Goal: Task Accomplishment & Management: Complete application form

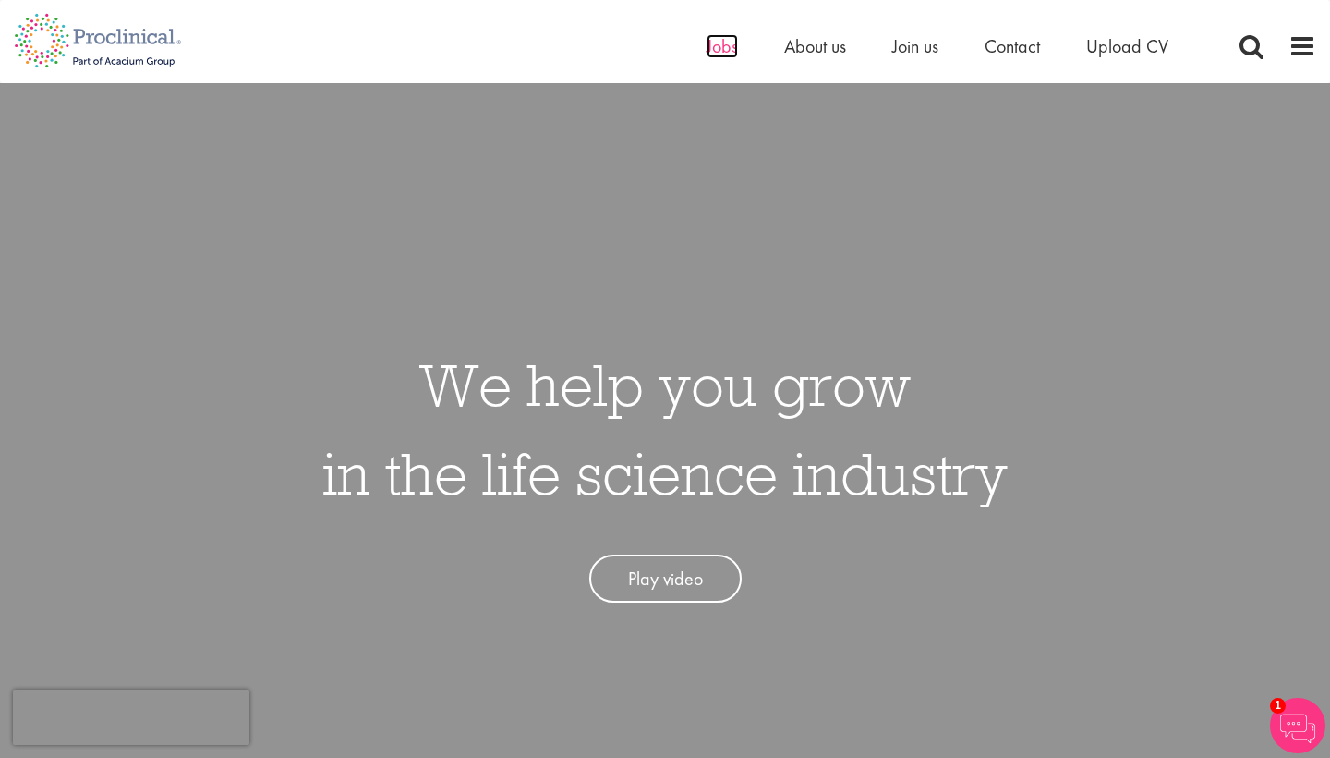
click at [730, 46] on span "Jobs" at bounding box center [722, 46] width 31 height 24
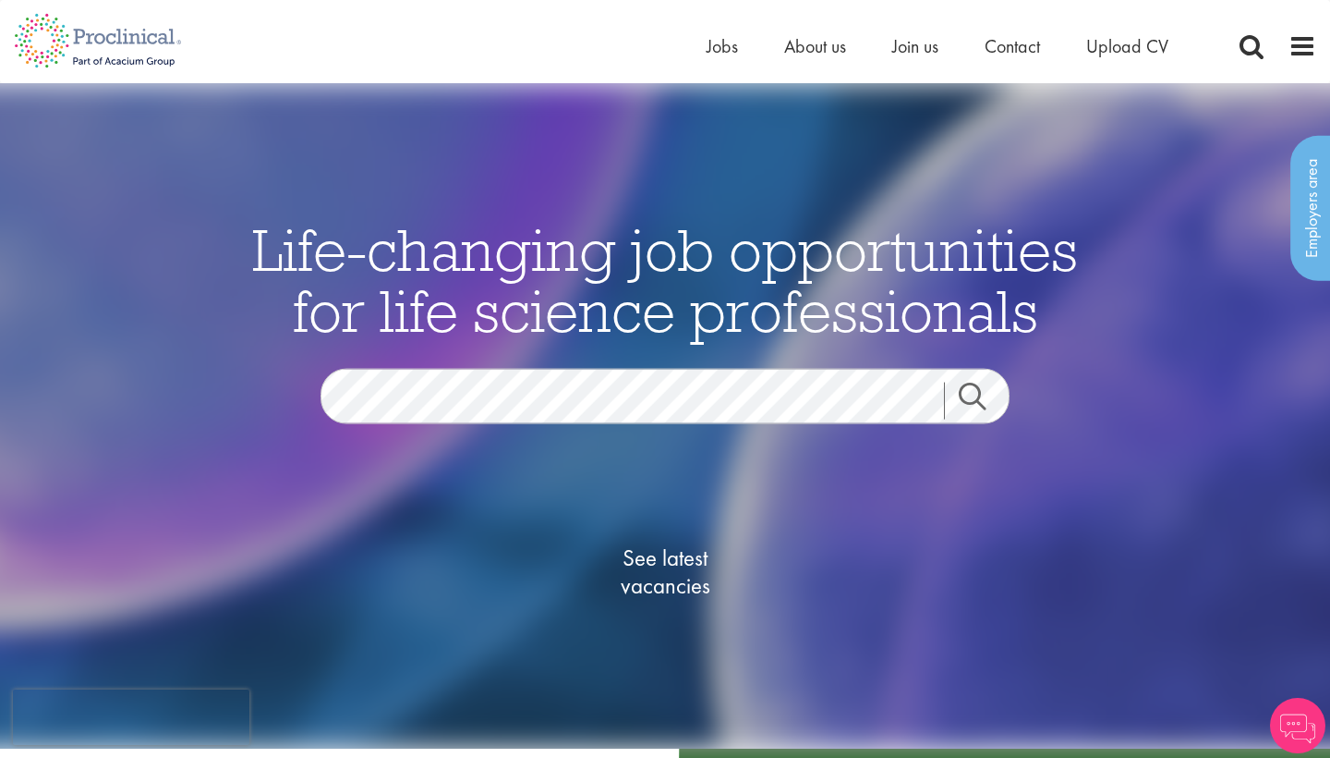
click at [678, 591] on span "See latest vacancies" at bounding box center [665, 571] width 185 height 55
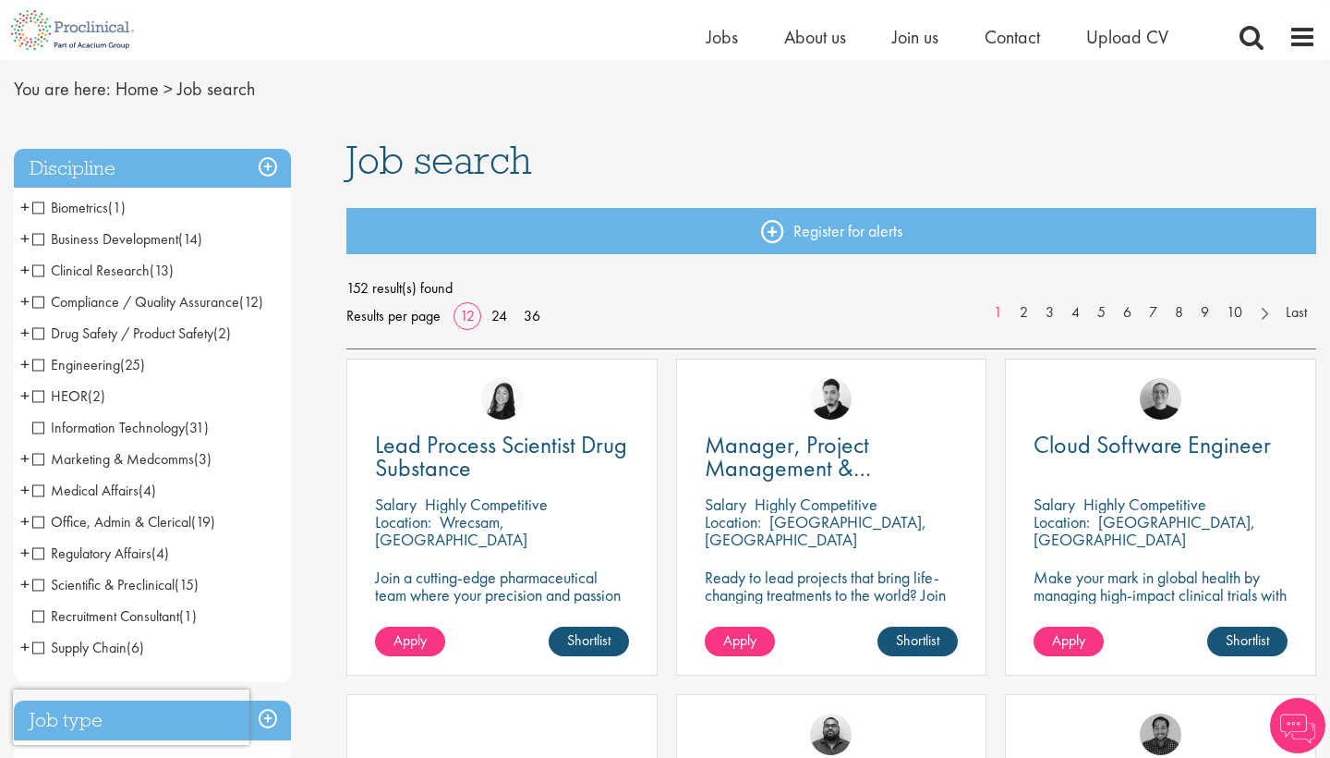
scroll to position [56, 0]
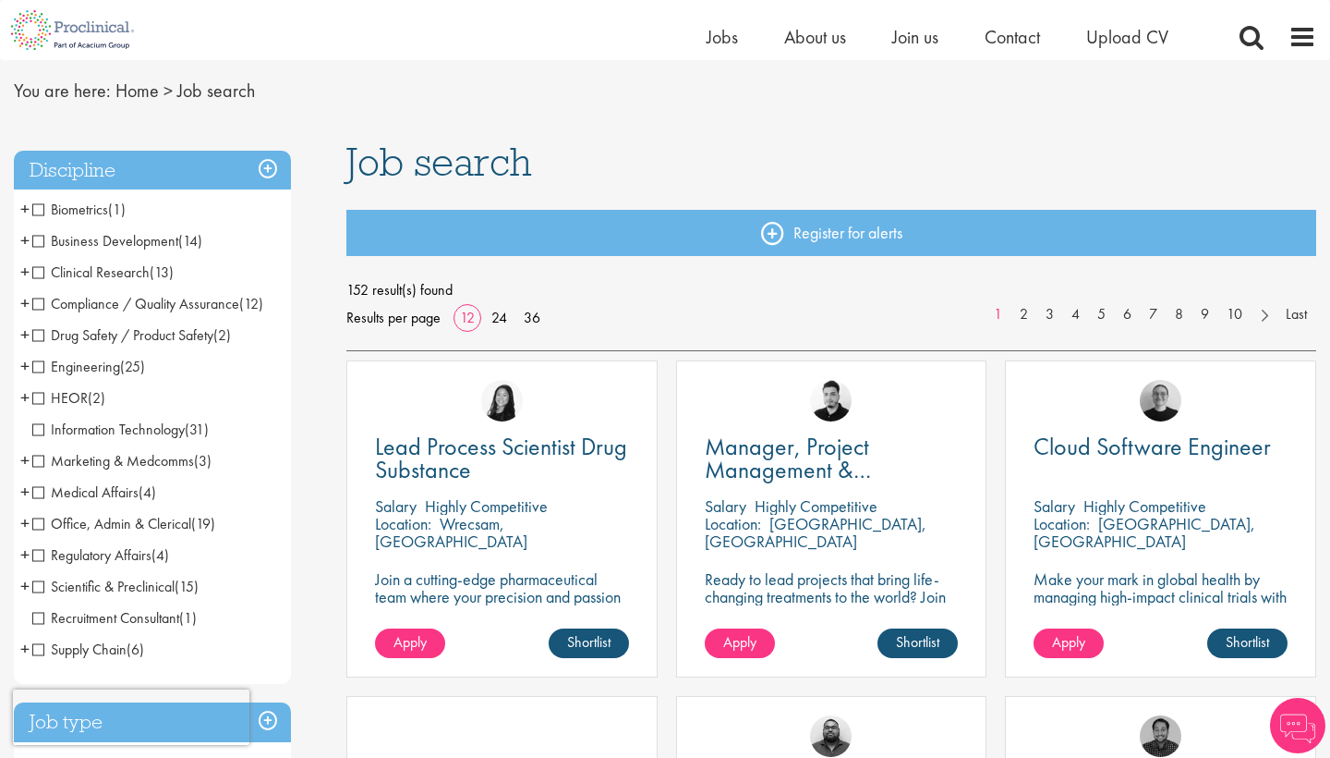
click at [118, 273] on span "Clinical Research" at bounding box center [90, 271] width 117 height 19
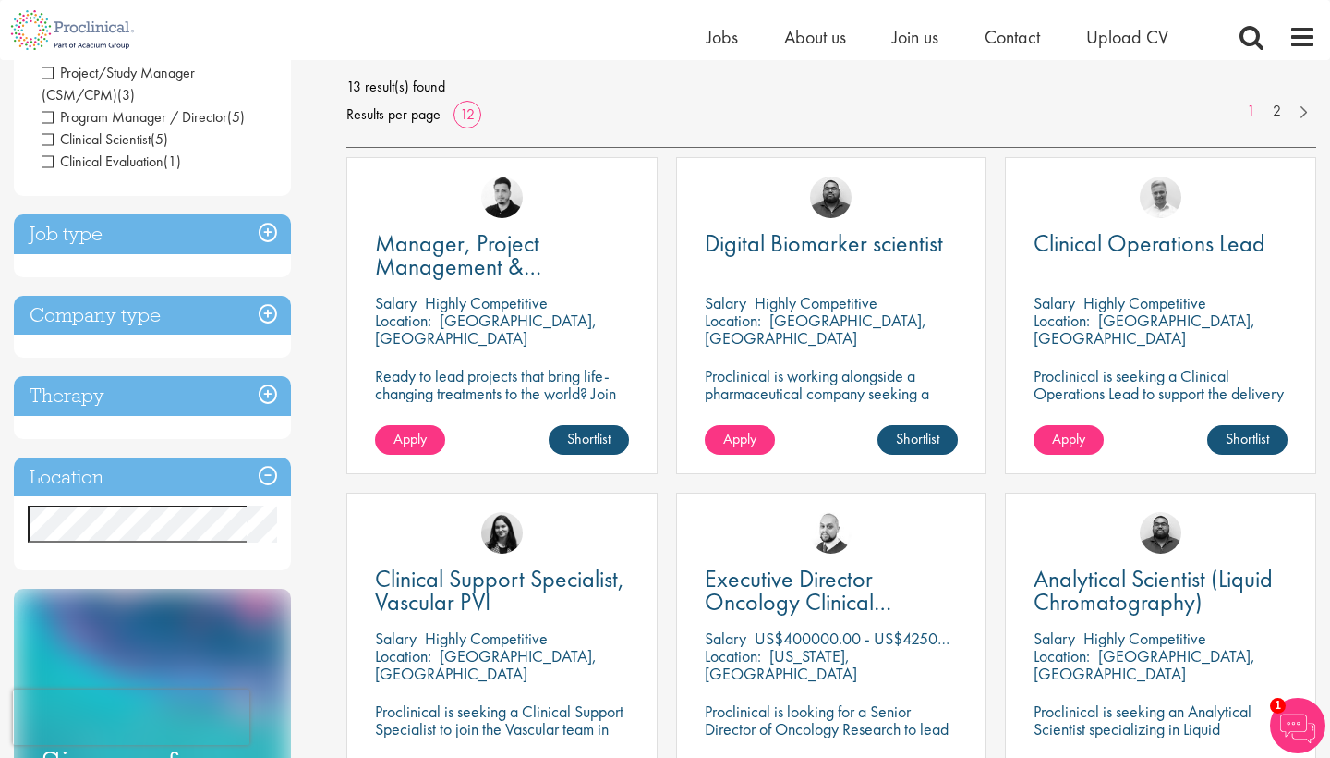
scroll to position [256, 0]
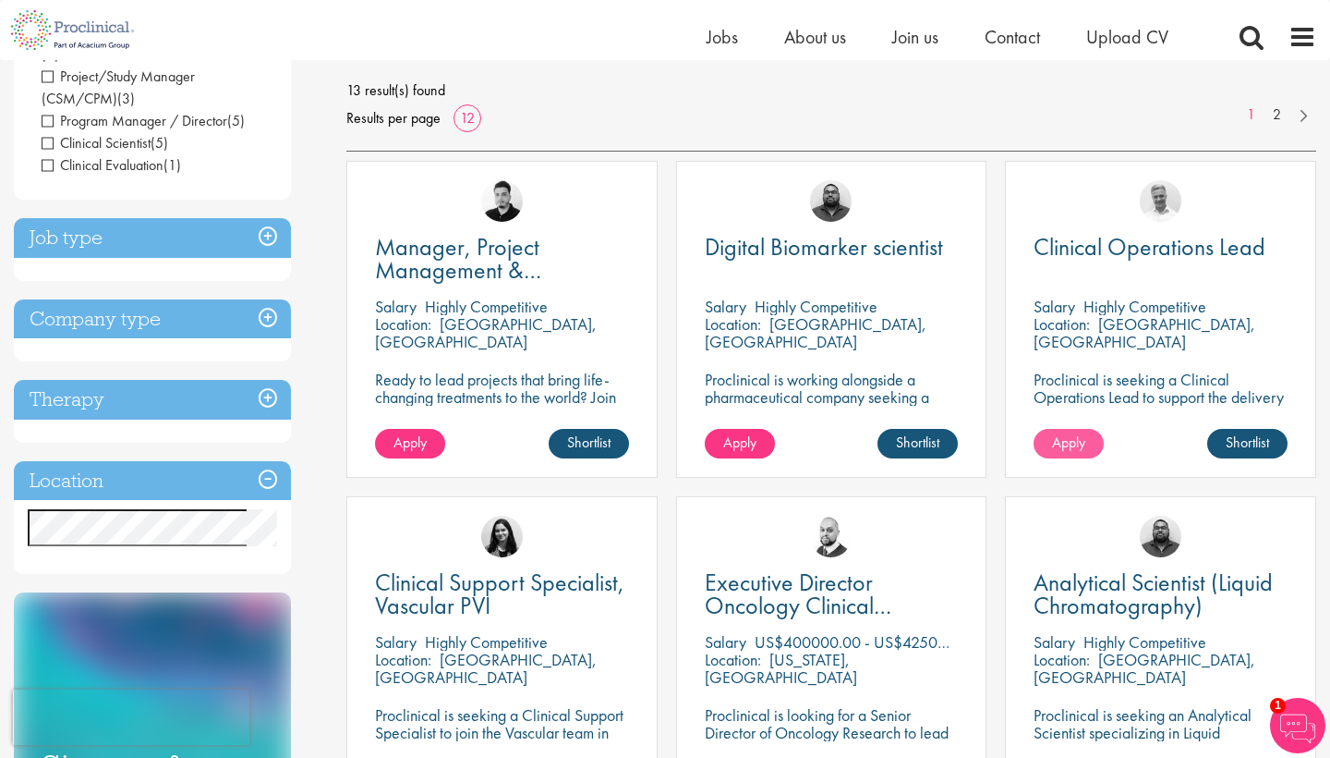
click at [1076, 440] on span "Apply" at bounding box center [1068, 441] width 33 height 19
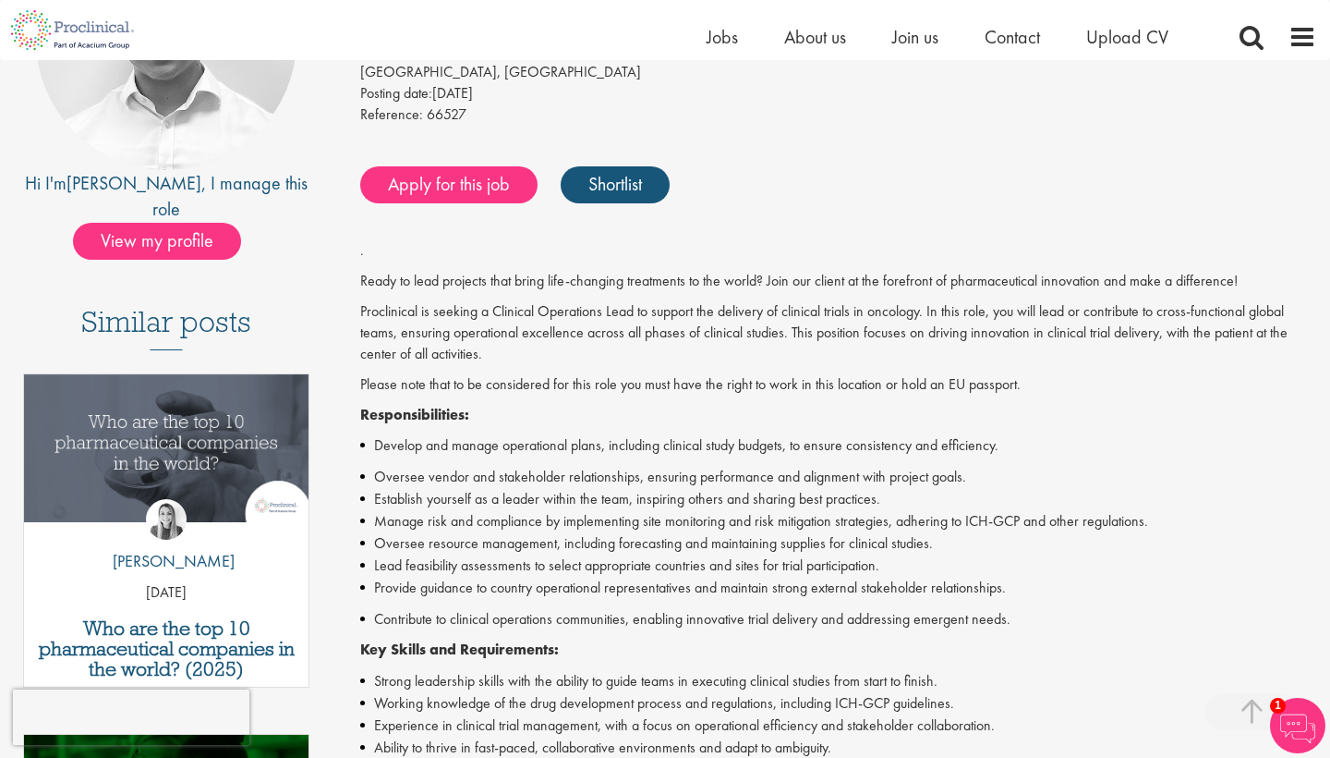
scroll to position [297, 0]
click at [470, 174] on link "Apply for this job" at bounding box center [448, 184] width 177 height 37
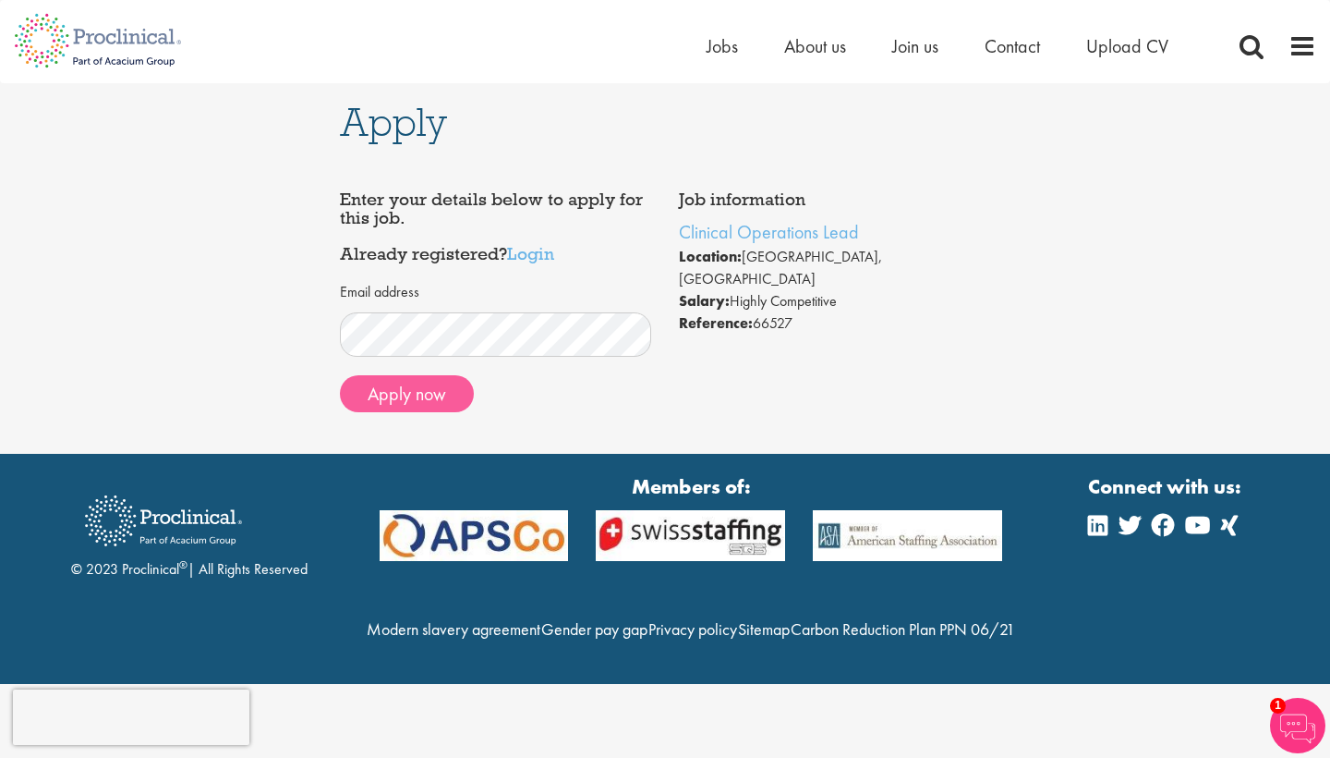
click at [429, 392] on button "Apply now" at bounding box center [407, 393] width 134 height 37
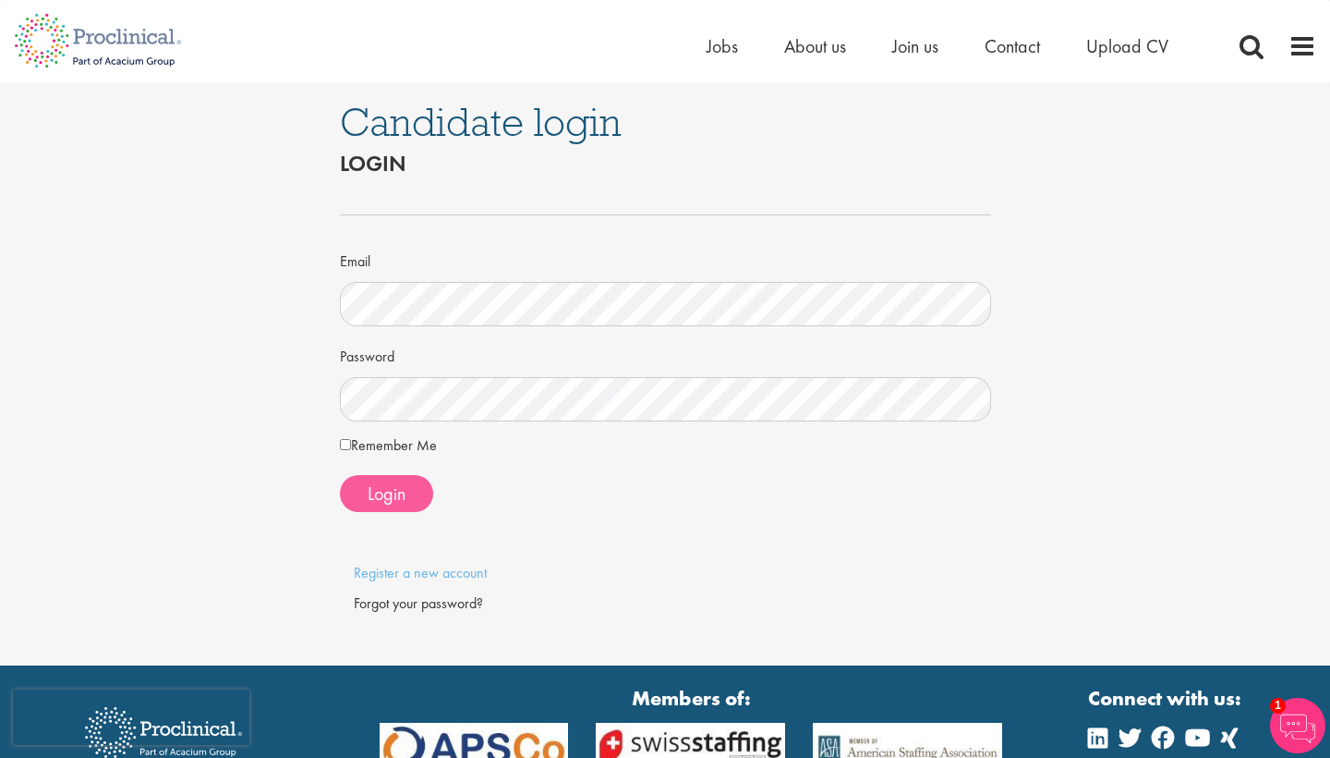
click at [382, 494] on span "Login" at bounding box center [387, 493] width 38 height 24
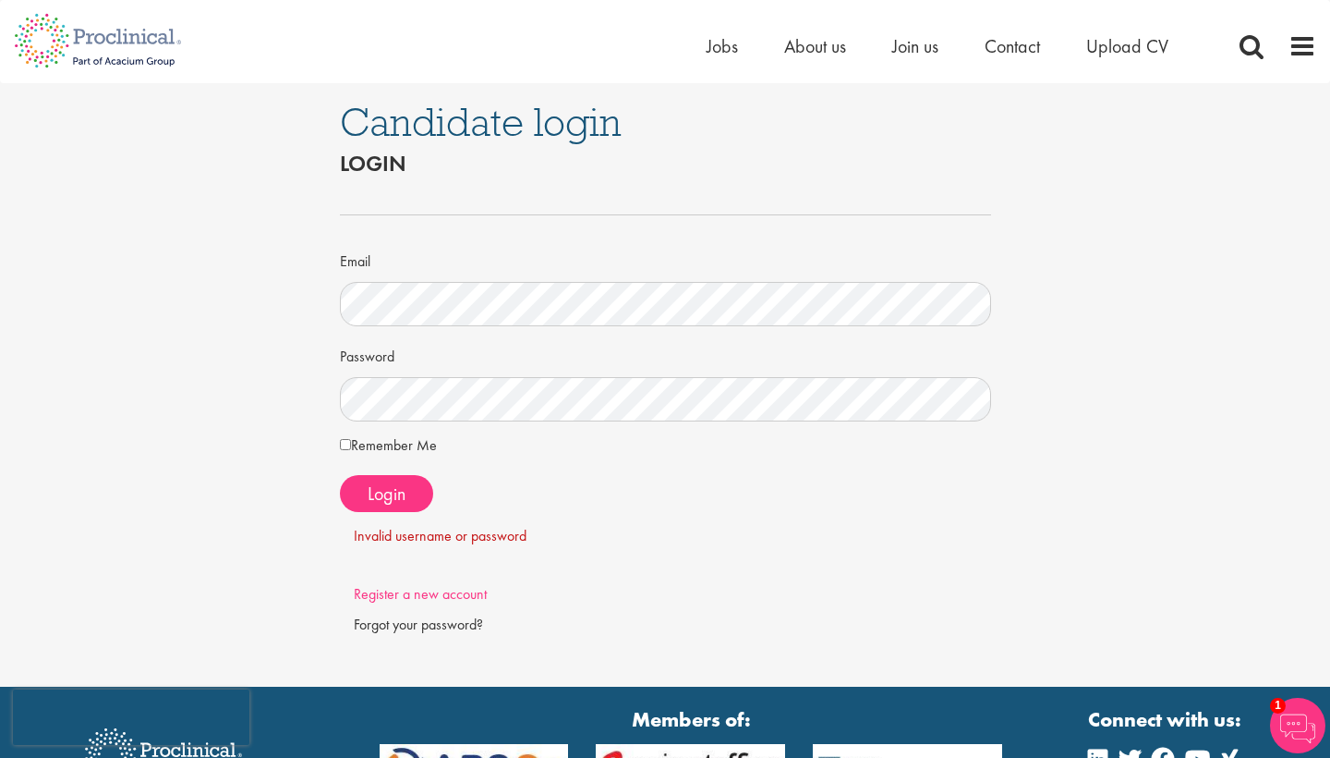
click at [395, 594] on link "Register a new account" at bounding box center [420, 593] width 133 height 19
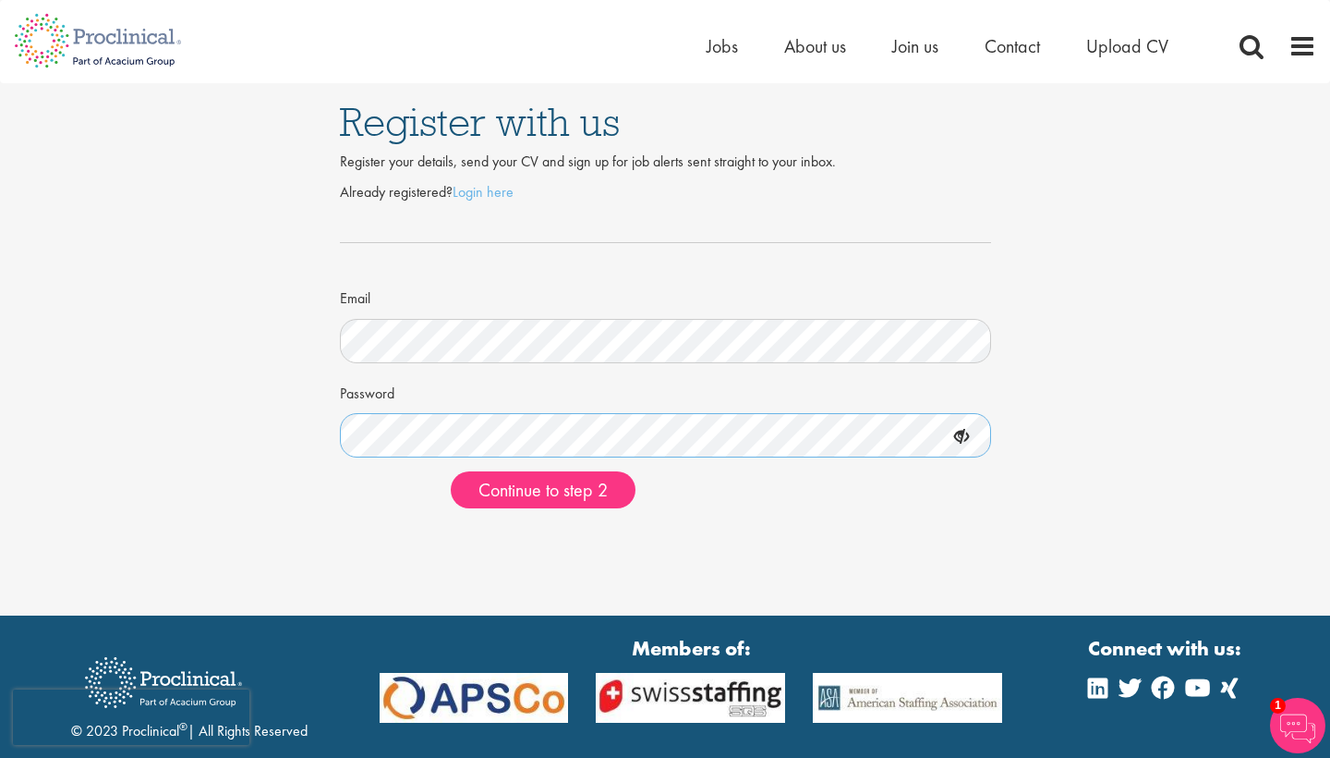
click at [543, 487] on button "Continue to step 2" at bounding box center [543, 489] width 185 height 37
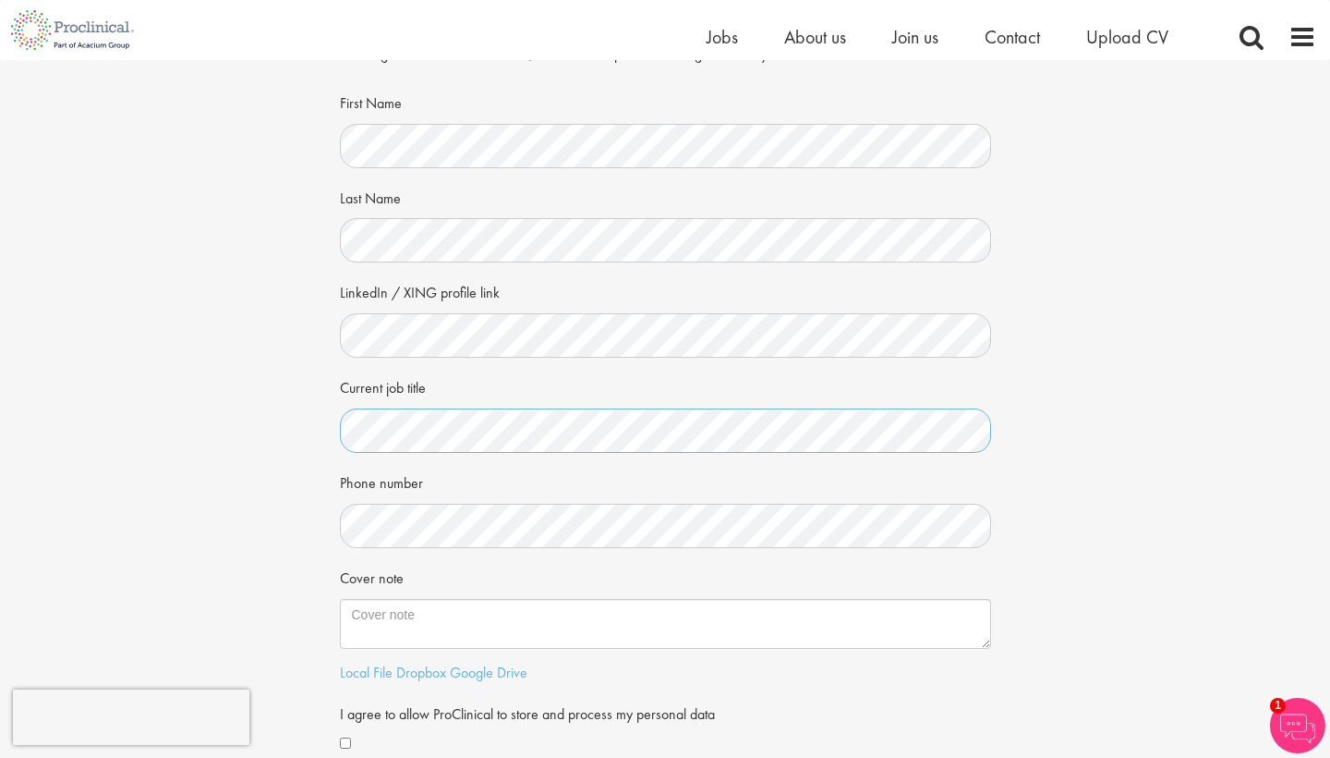
scroll to position [86, 0]
click at [271, 324] on div "Your personal details Please give us a few more details, which will help us fin…" at bounding box center [665, 396] width 1358 height 844
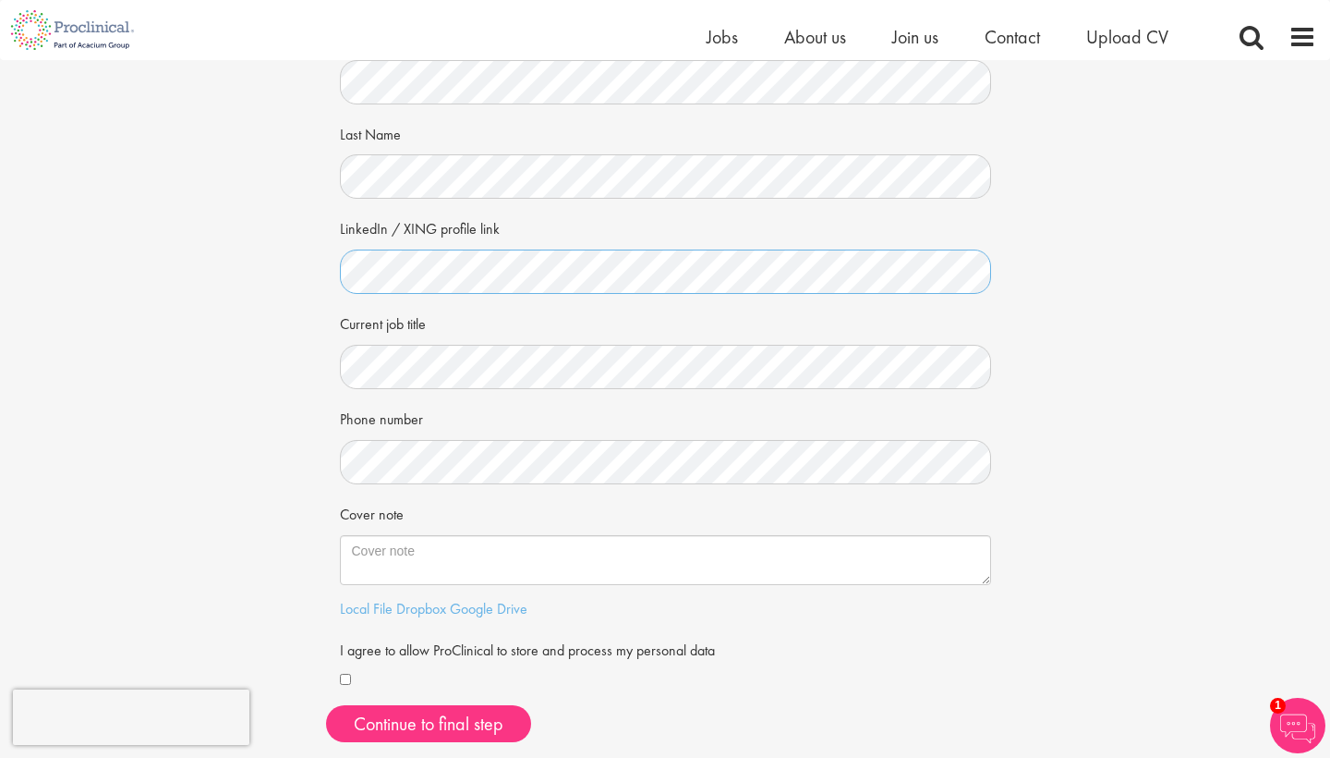
scroll to position [149, 0]
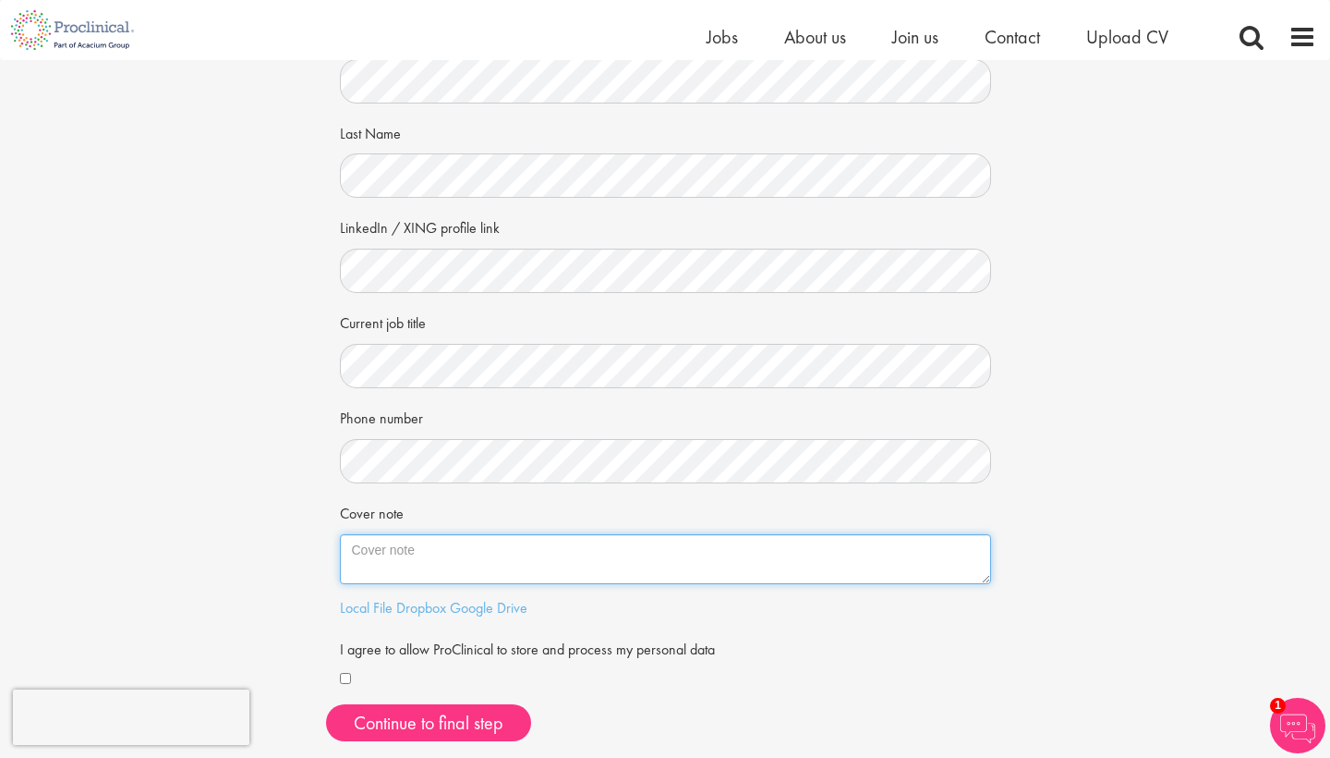
click at [537, 540] on textarea "Cover note" at bounding box center [665, 559] width 651 height 50
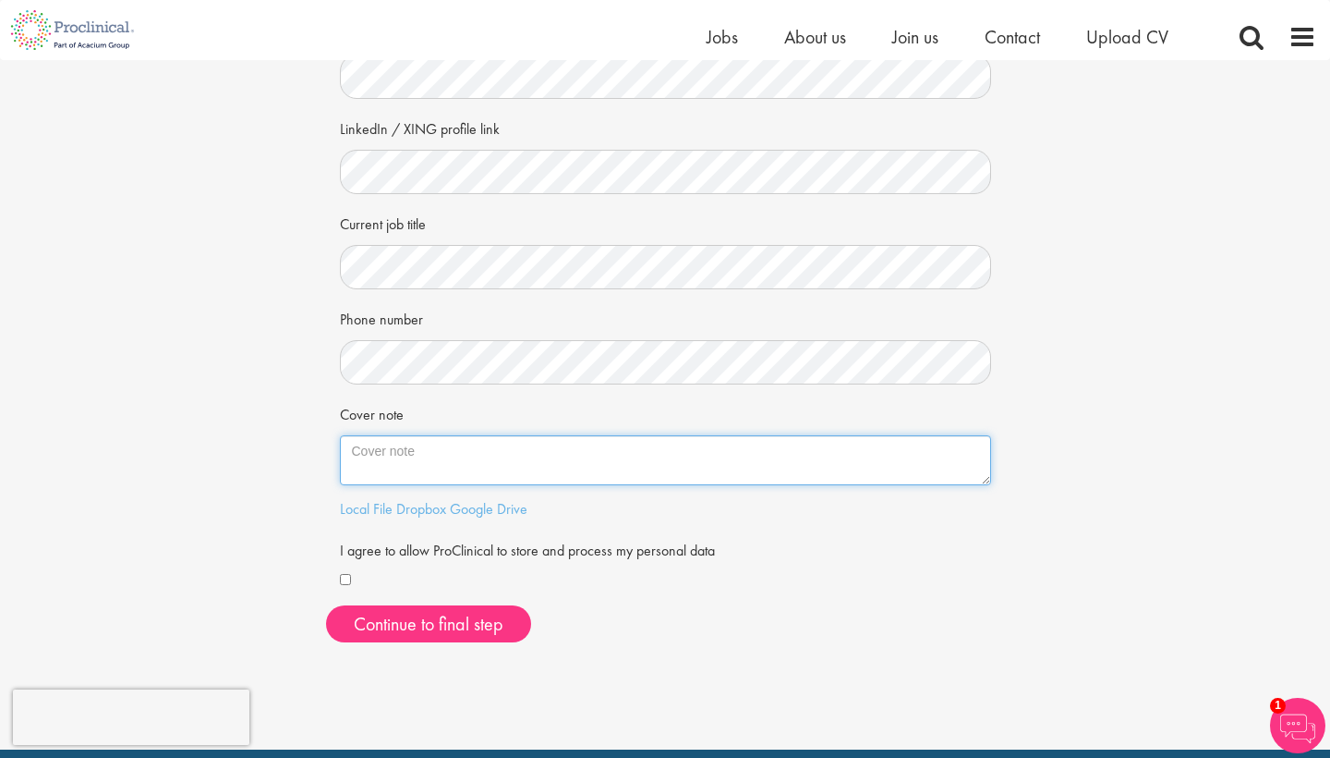
scroll to position [250, 0]
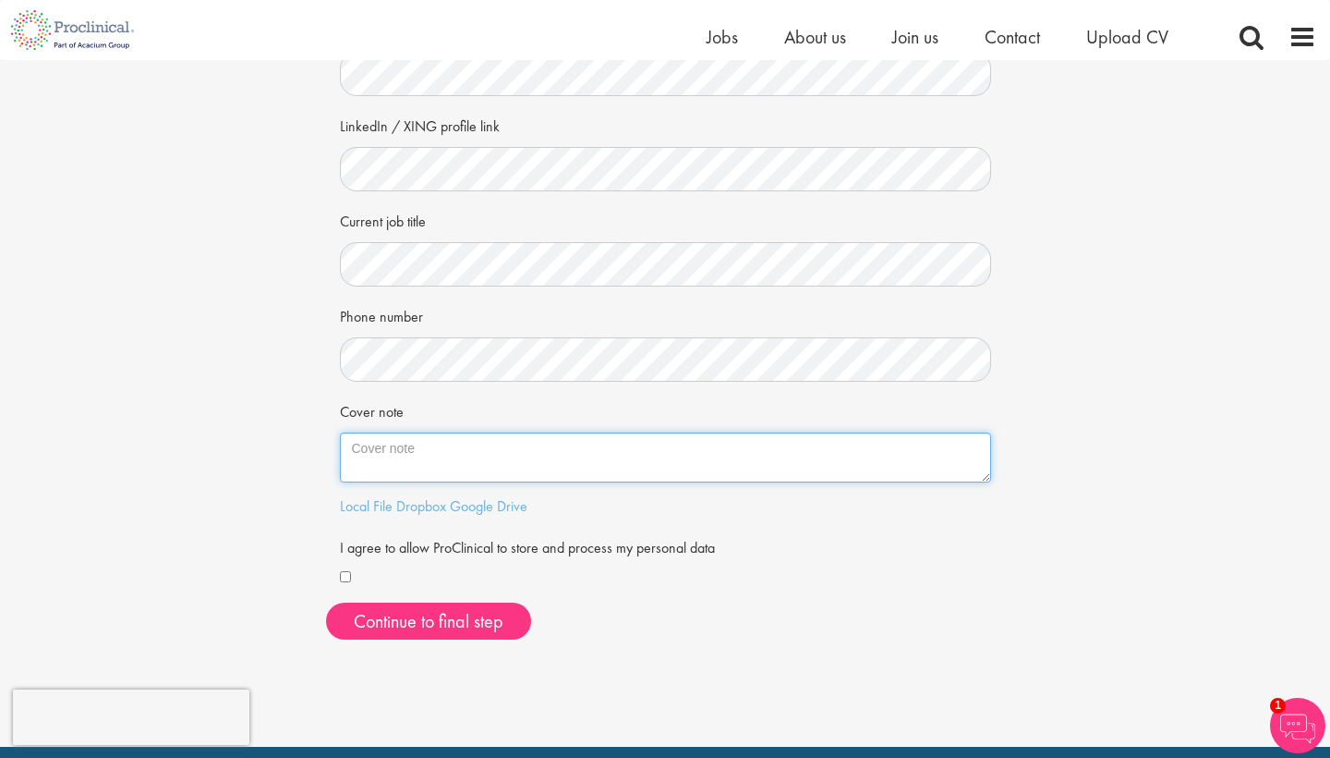
click at [416, 464] on textarea "Cover note" at bounding box center [665, 457] width 651 height 50
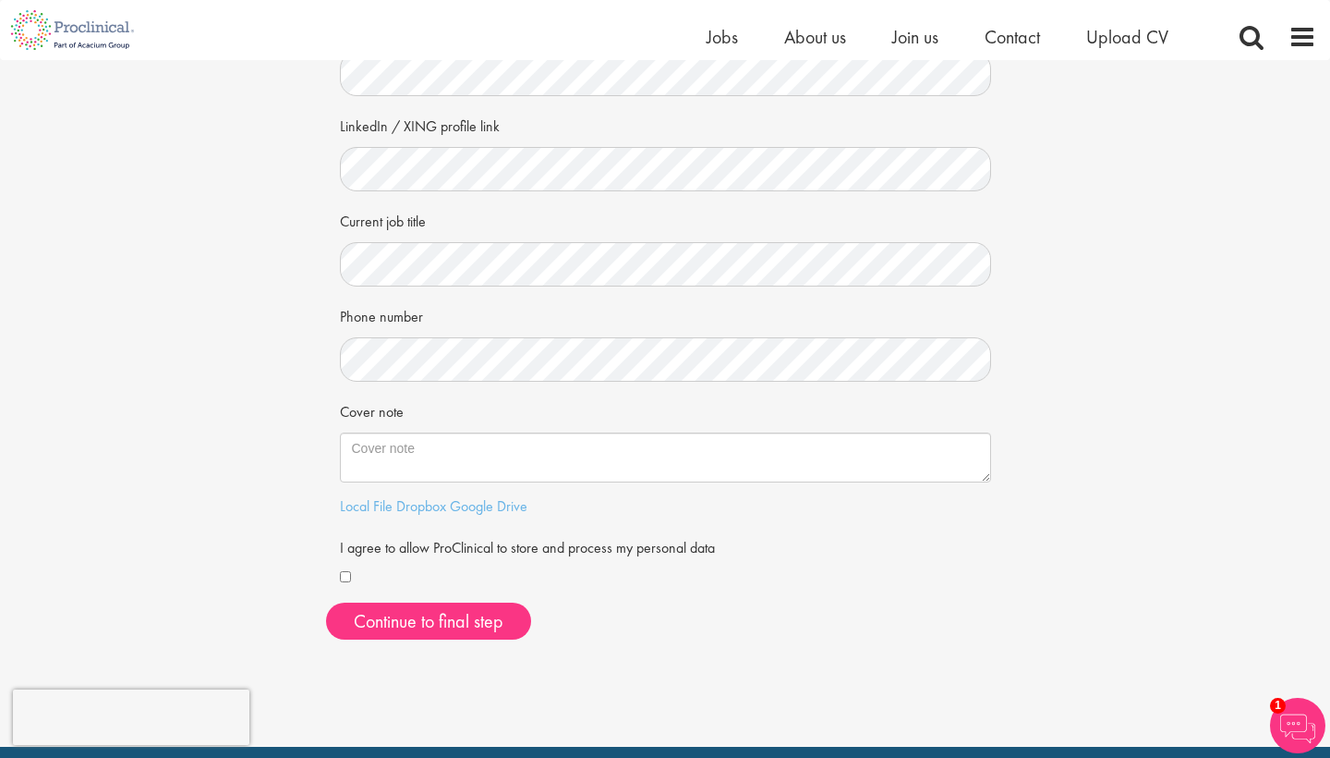
click at [536, 398] on div "Cover note" at bounding box center [665, 438] width 651 height 87
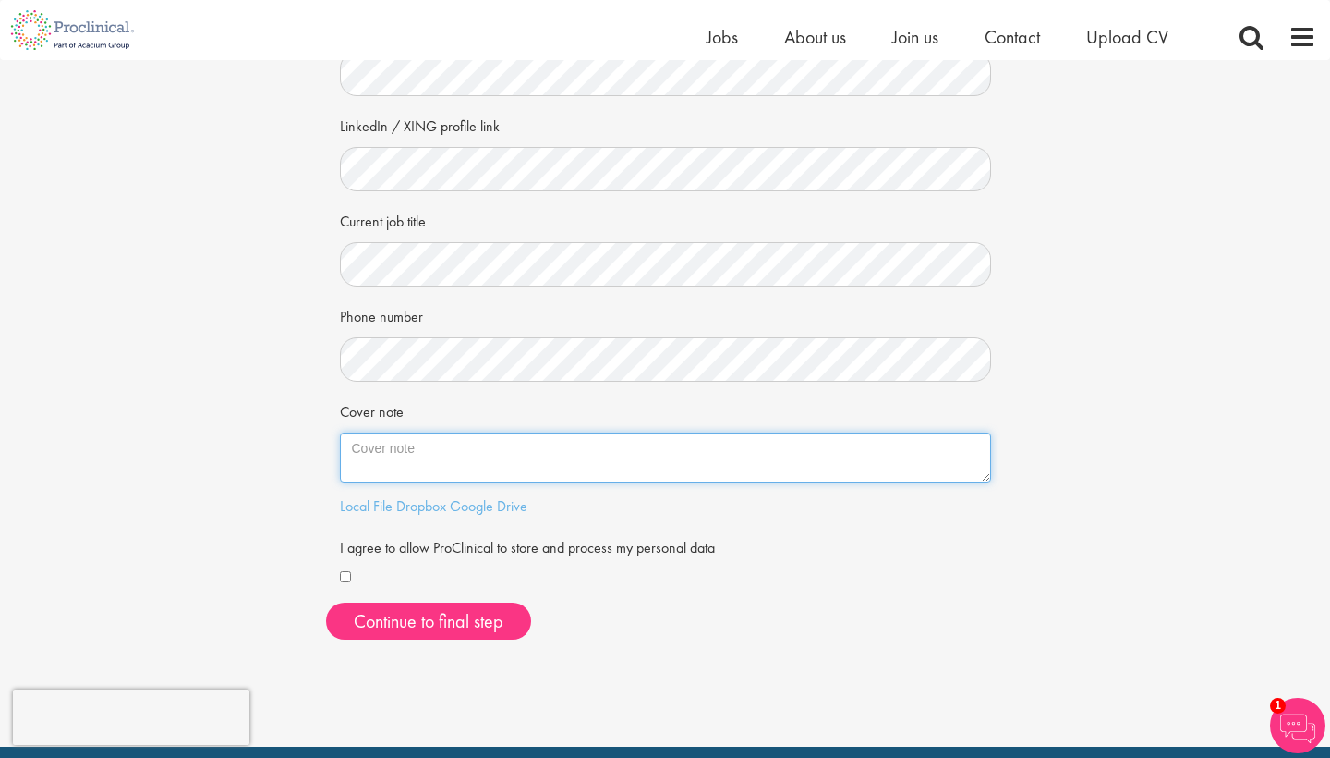
click at [498, 475] on textarea "Cover note" at bounding box center [665, 457] width 651 height 50
paste textarea "I am writing to express my interest in the Oncology Clinical Operations Leader …"
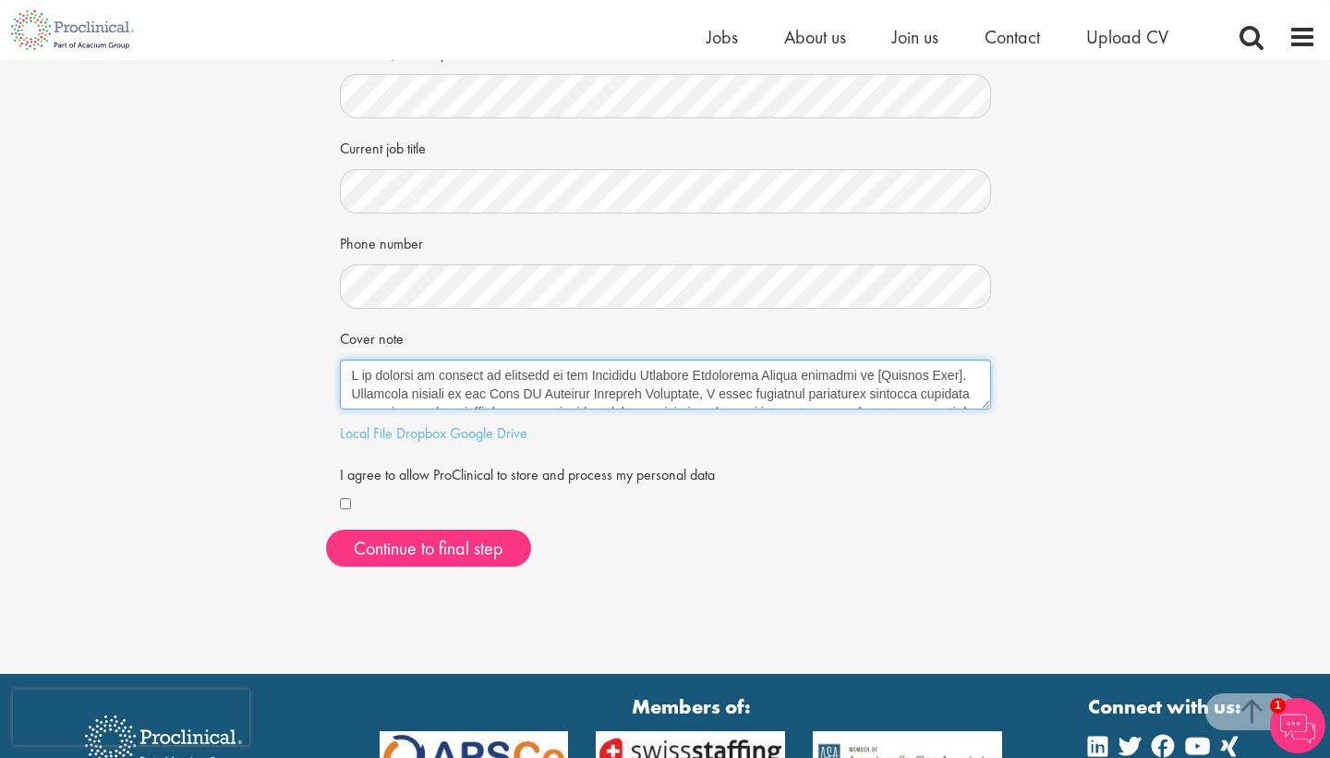
scroll to position [0, 0]
click at [348, 369] on textarea "Cover note" at bounding box center [665, 384] width 651 height 50
drag, startPoint x: 965, startPoint y: 394, endPoint x: 864, endPoint y: 388, distance: 100.9
click at [864, 388] on textarea "Cover note" at bounding box center [665, 384] width 651 height 50
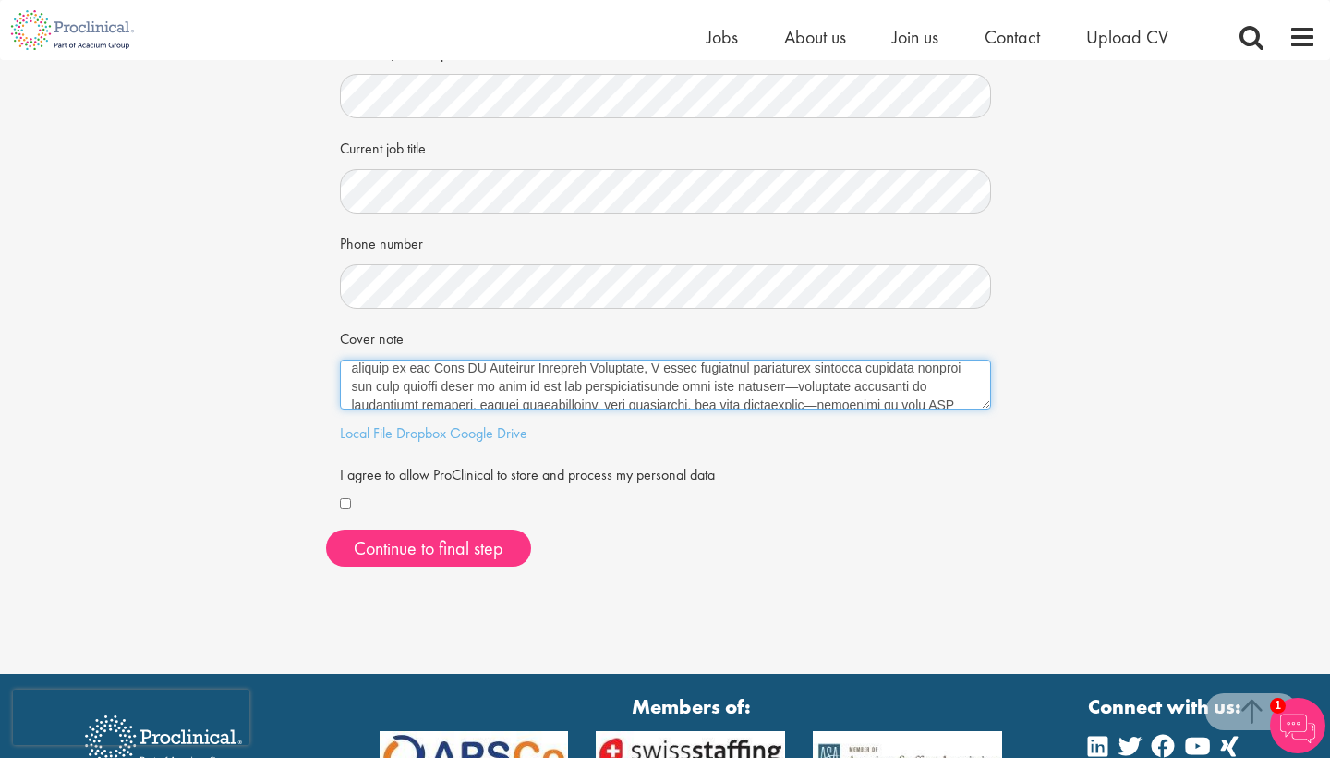
click at [908, 360] on textarea "Cover note" at bounding box center [665, 384] width 651 height 50
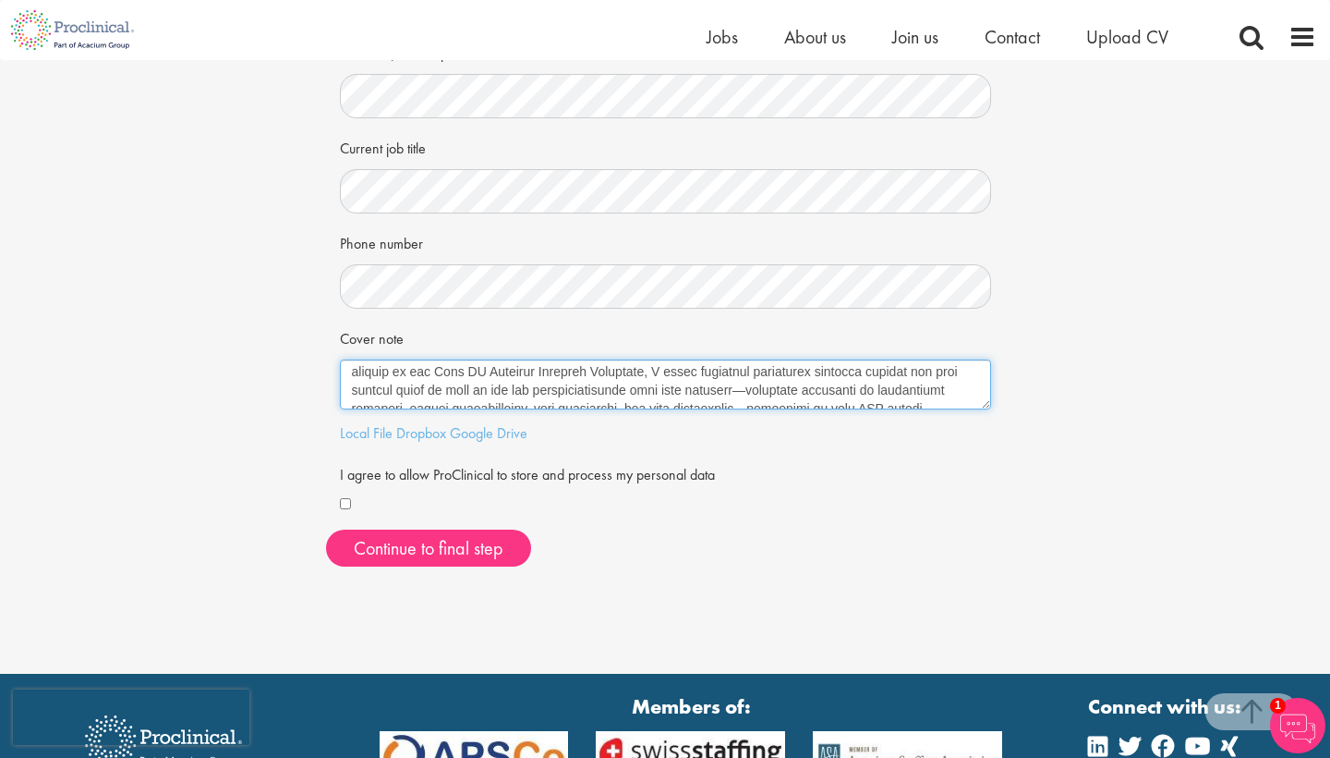
click at [771, 385] on textarea "Cover note" at bounding box center [665, 384] width 651 height 50
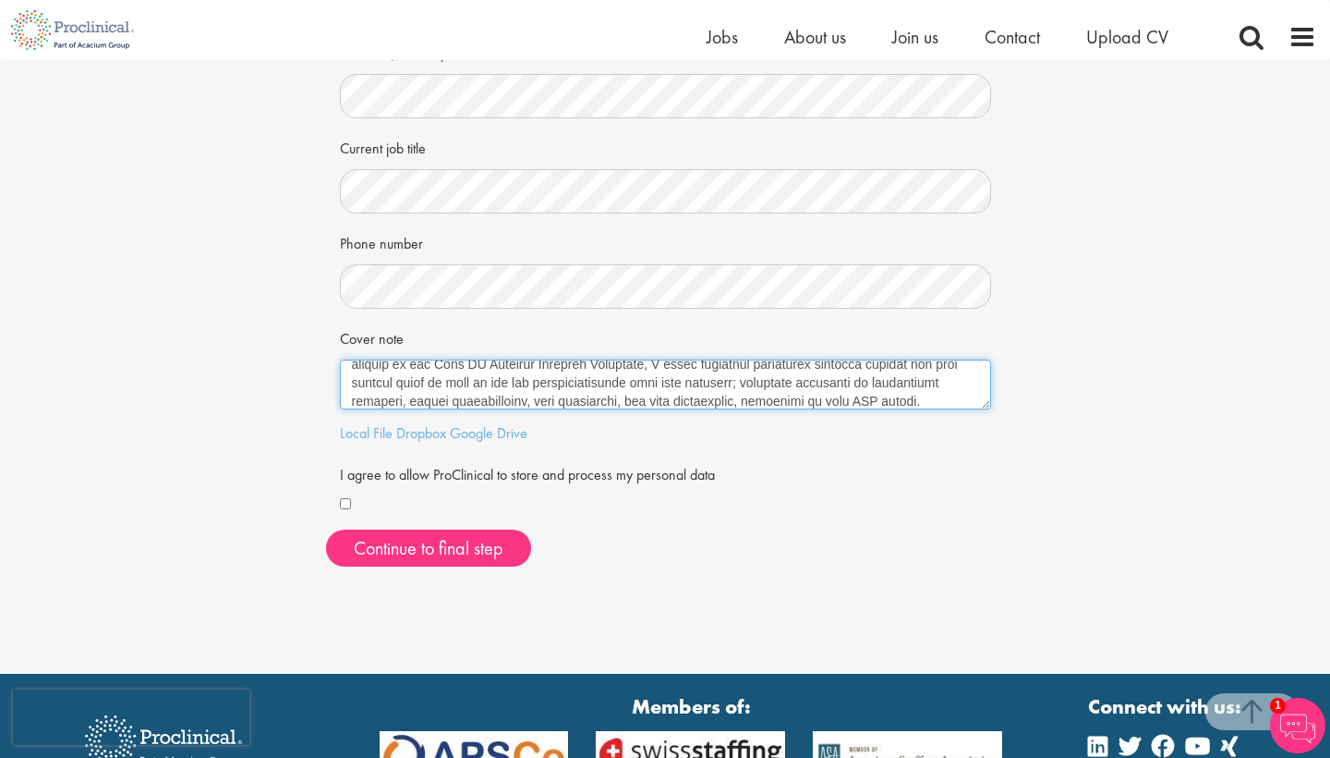
click at [636, 395] on textarea "Cover note" at bounding box center [665, 384] width 651 height 50
click at [731, 395] on textarea "Cover note" at bounding box center [665, 384] width 651 height 50
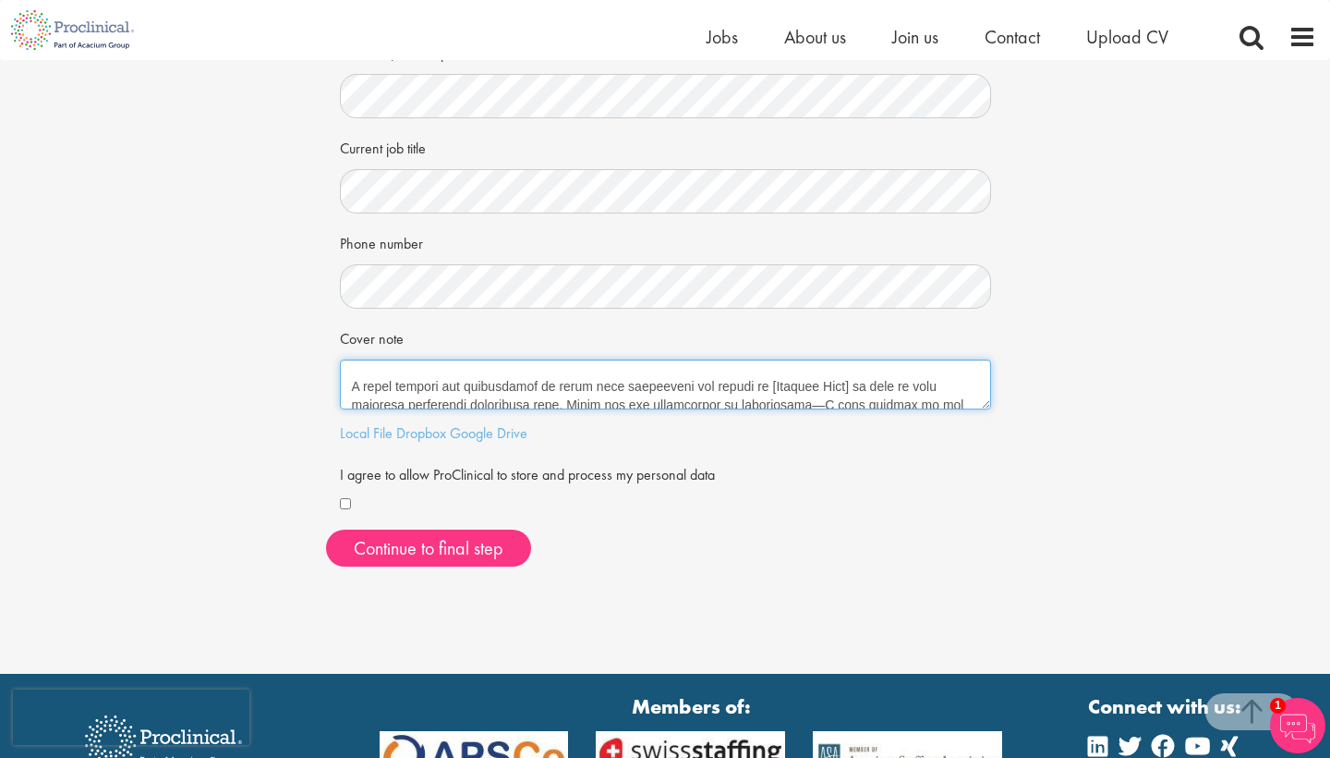
scroll to position [381, 0]
drag, startPoint x: 861, startPoint y: 374, endPoint x: 757, endPoint y: 377, distance: 104.4
click at [757, 377] on textarea "Cover note" at bounding box center [665, 384] width 651 height 50
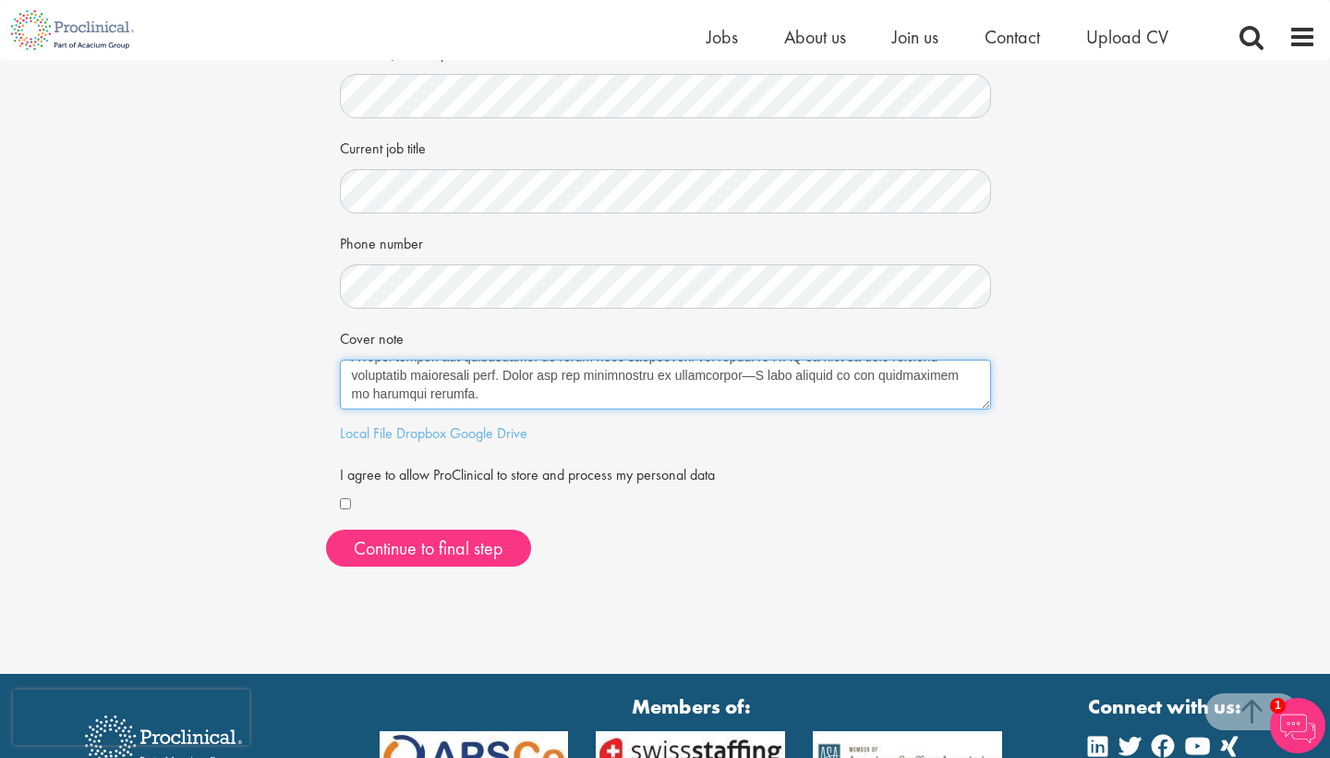
click at [766, 368] on textarea "Cover note" at bounding box center [665, 384] width 651 height 50
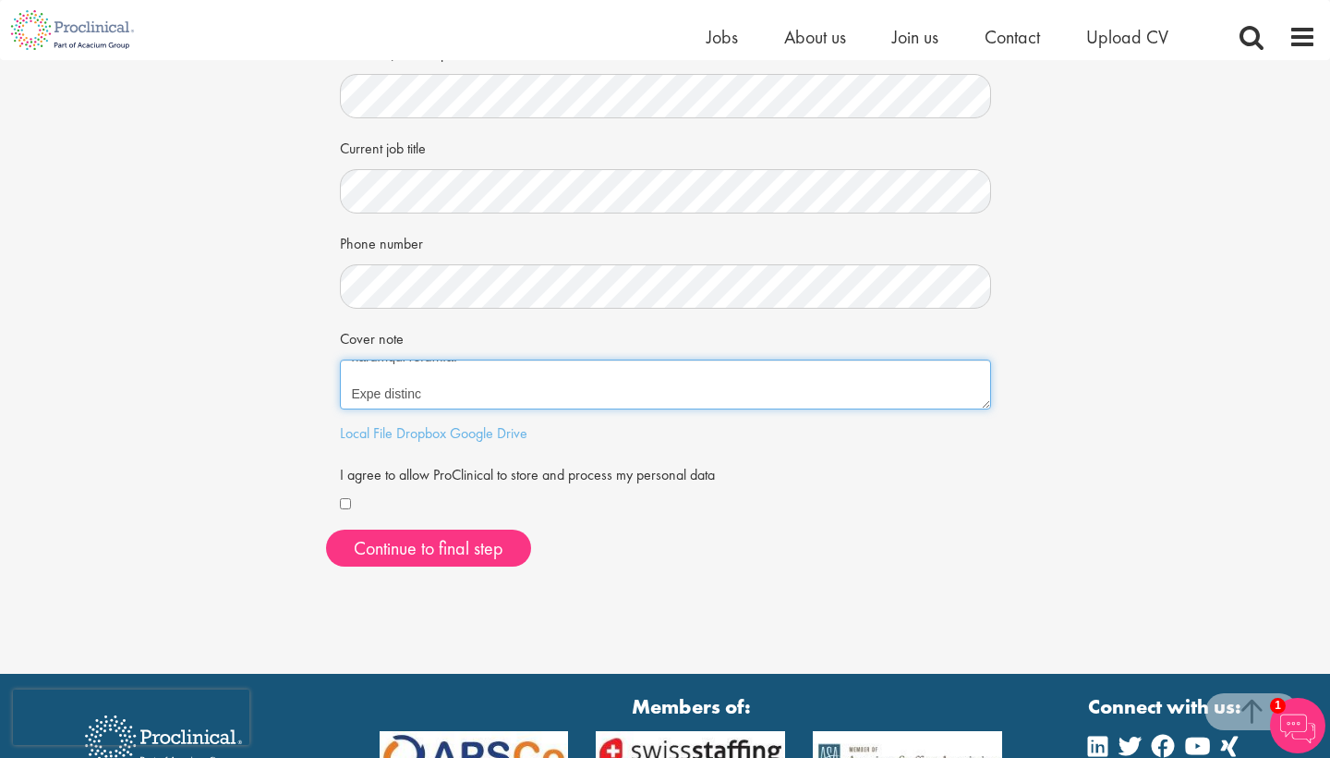
scroll to position [473, 0]
type textarea "Dear Hiring Team, I am writing to express my interest in the Oncology Clinical …"
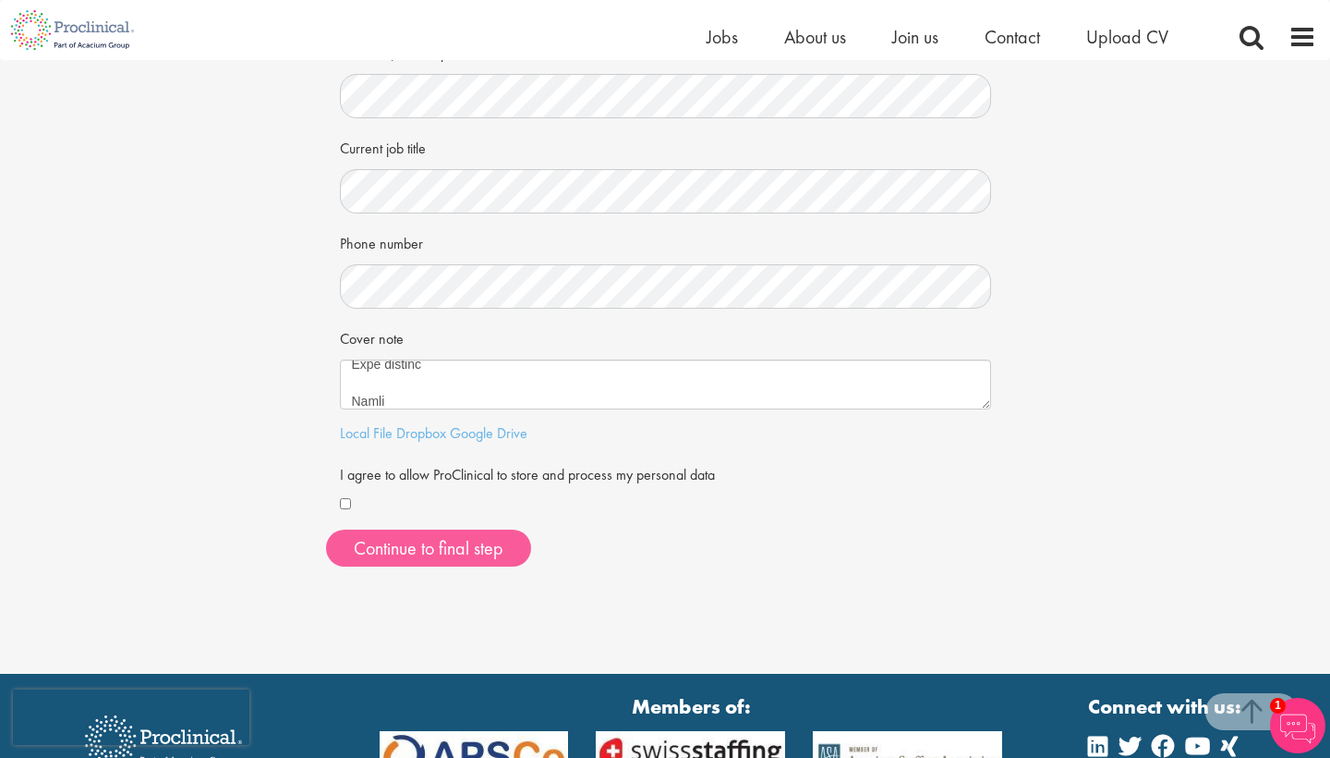
click at [497, 545] on button "Continue to final step" at bounding box center [428, 547] width 205 height 37
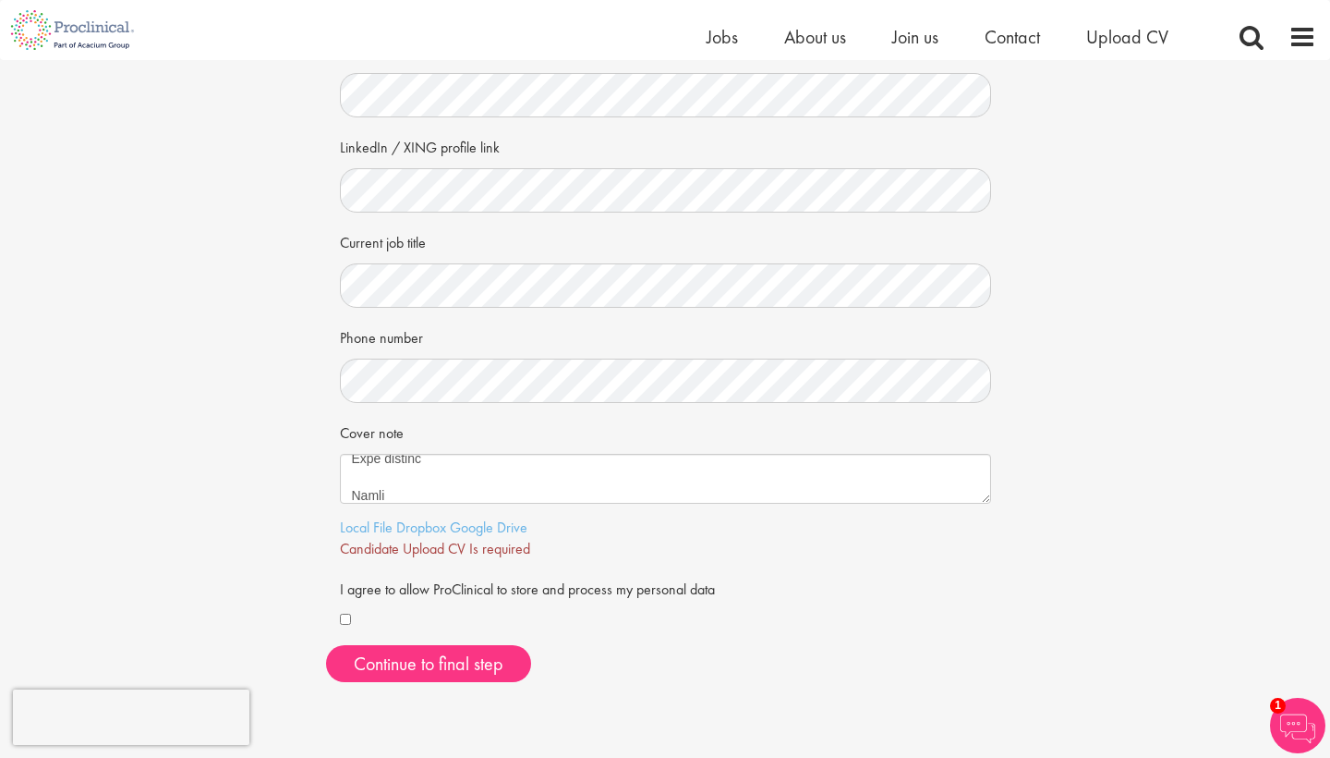
scroll to position [230, 0]
click at [385, 522] on link "Local File" at bounding box center [366, 525] width 53 height 19
click at [502, 650] on span "Continue to final step" at bounding box center [429, 662] width 150 height 24
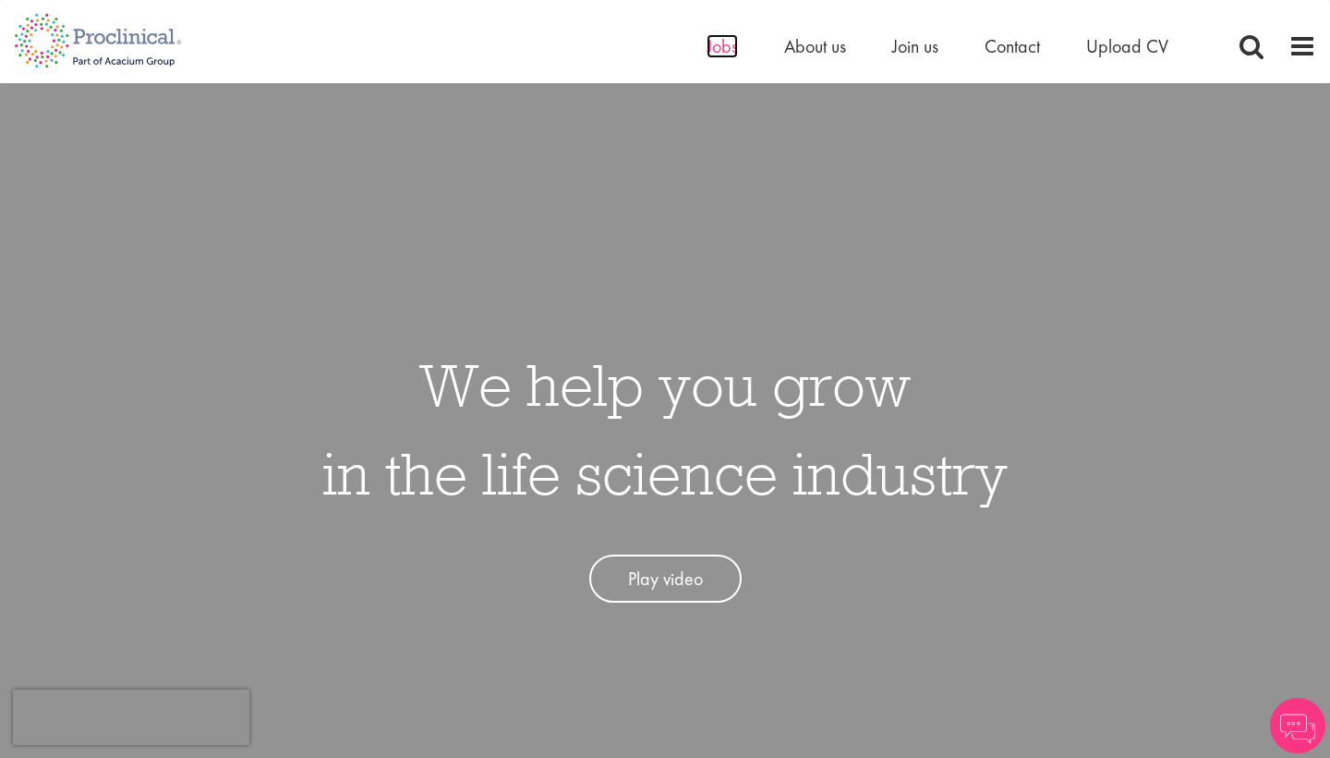
click at [714, 37] on span "Jobs" at bounding box center [722, 46] width 31 height 24
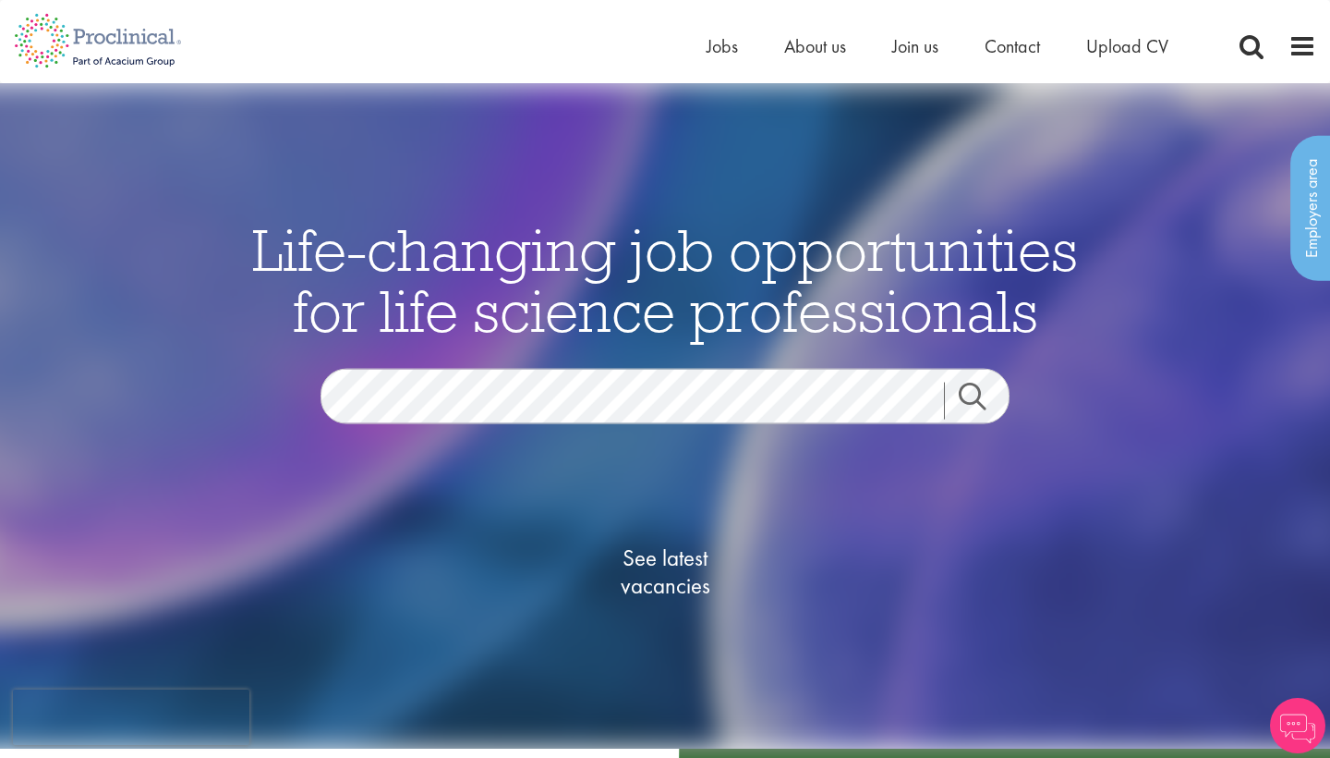
click at [643, 564] on span "See latest vacancies" at bounding box center [665, 571] width 185 height 55
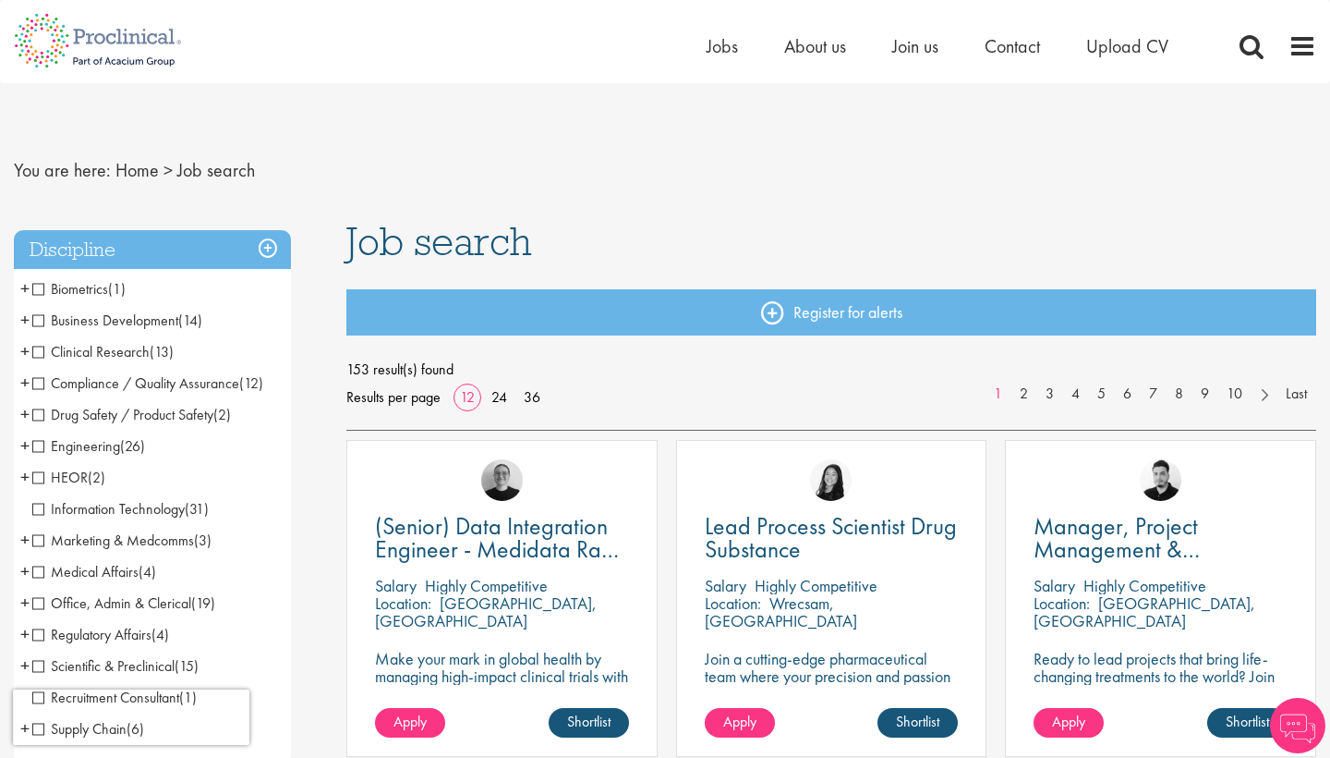
click at [141, 356] on span "Clinical Research" at bounding box center [90, 351] width 117 height 19
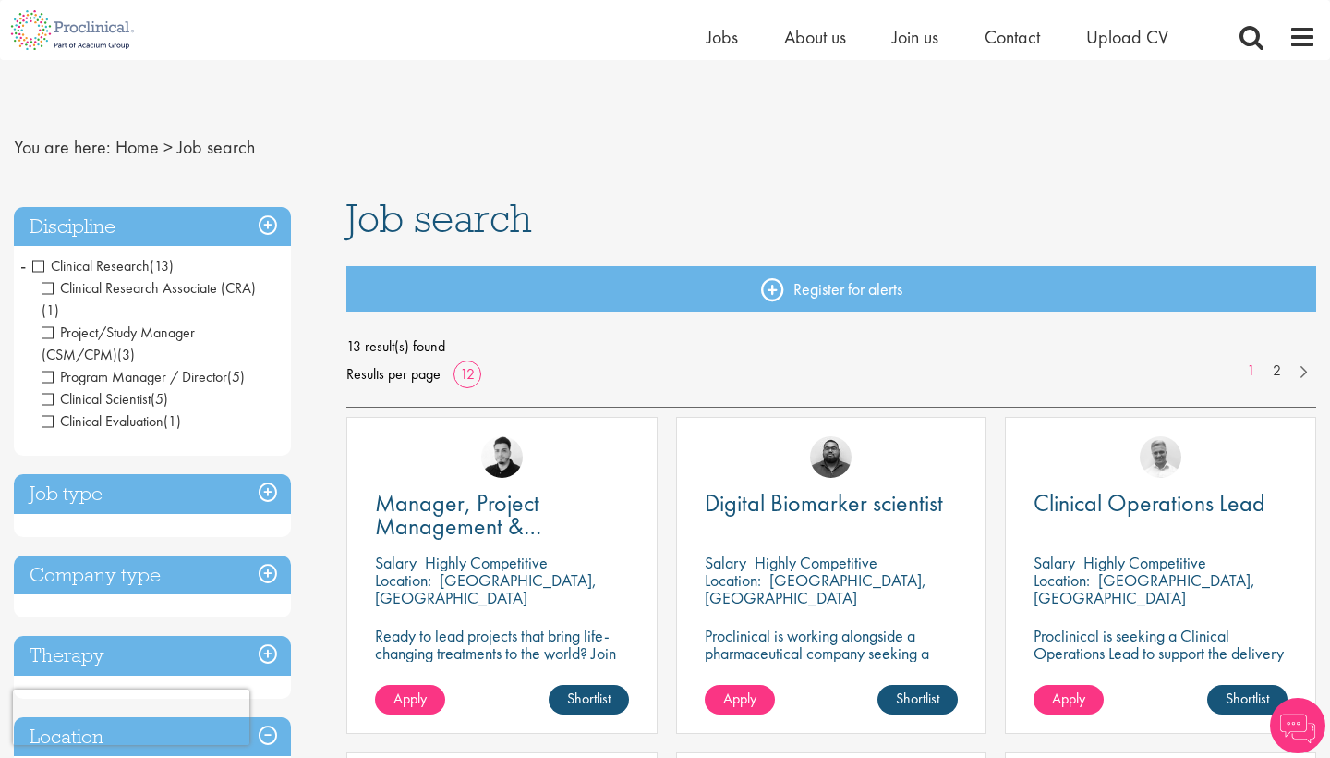
scroll to position [158, 0]
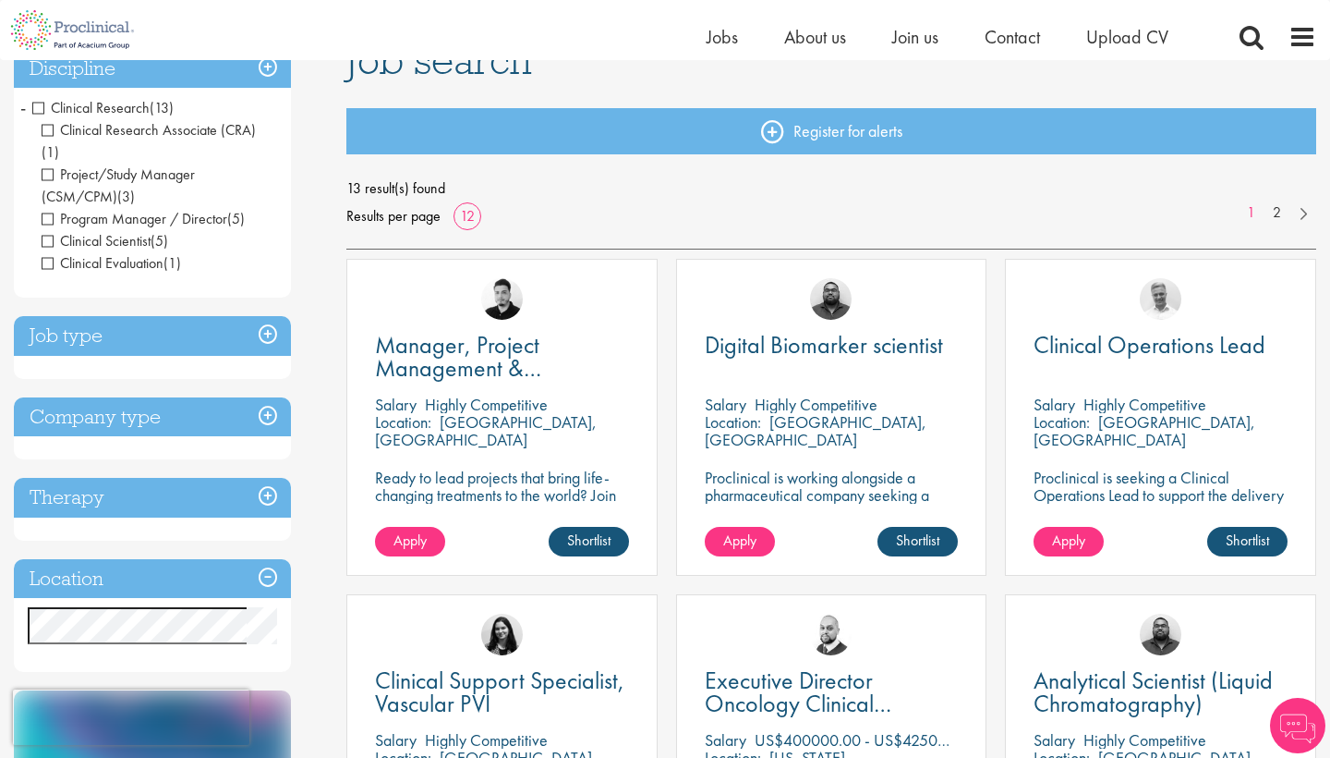
click at [1170, 361] on div "Clinical Operations Lead" at bounding box center [1161, 358] width 254 height 48
click at [1169, 340] on span "Clinical Operations Lead" at bounding box center [1150, 344] width 232 height 31
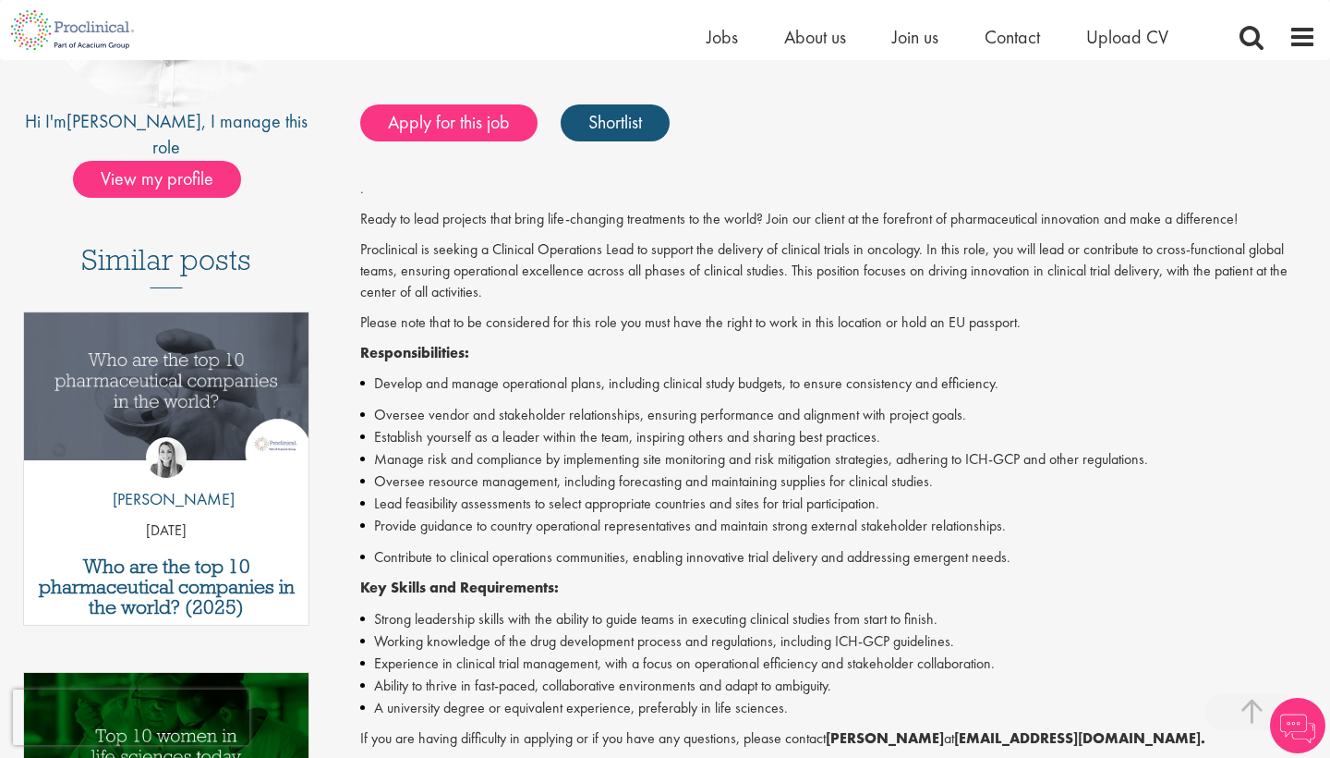
scroll to position [361, 0]
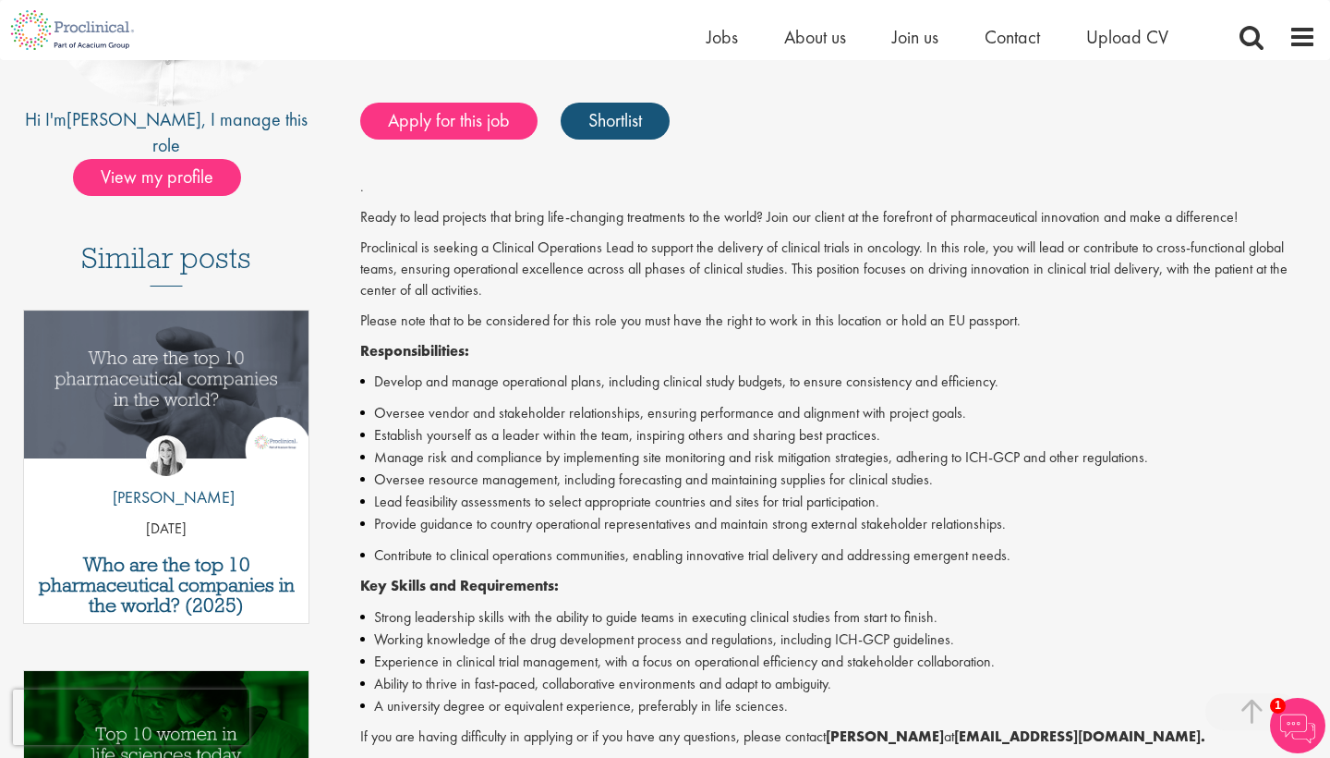
click at [697, 513] on li "Provide guidance to country operational representatives and maintain strong ext…" at bounding box center [838, 524] width 956 height 22
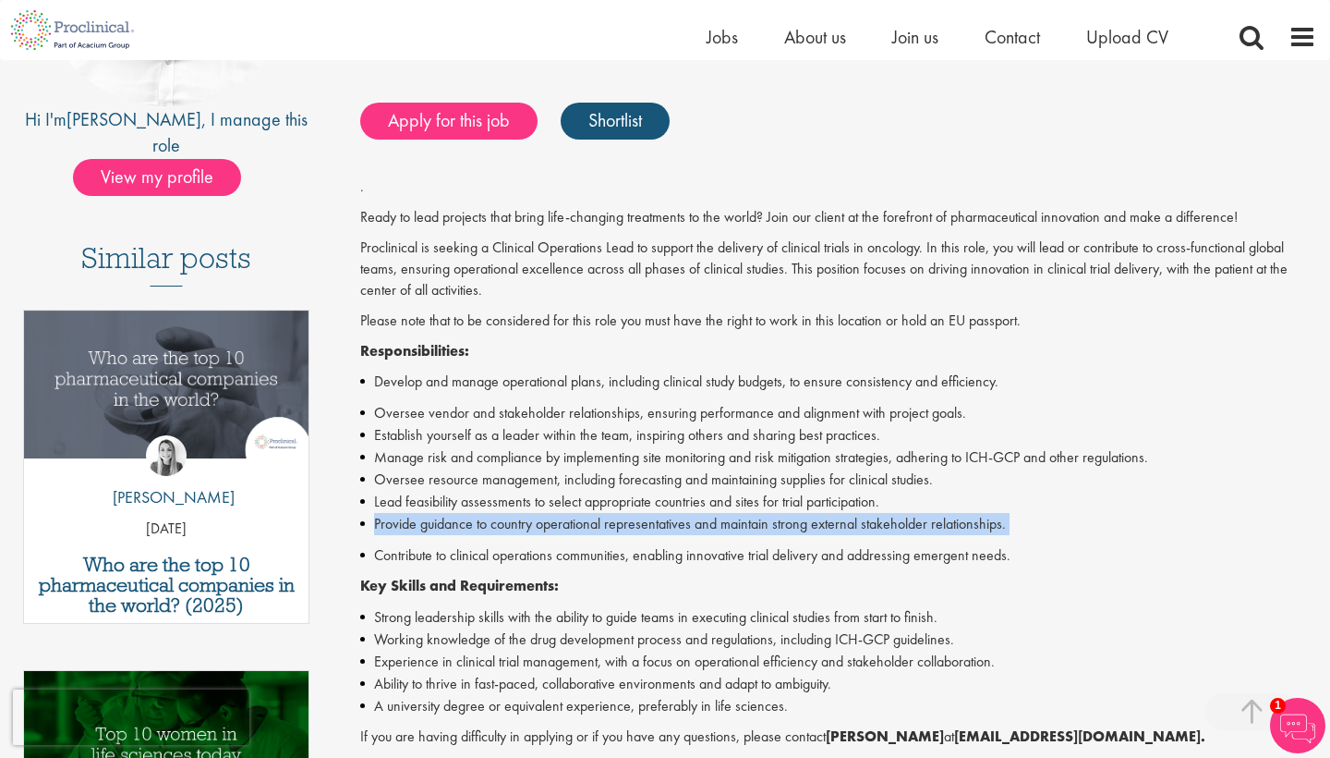
click at [685, 447] on li "Manage risk and compliance by implementing site monitoring and risk mitigation …" at bounding box center [838, 457] width 956 height 22
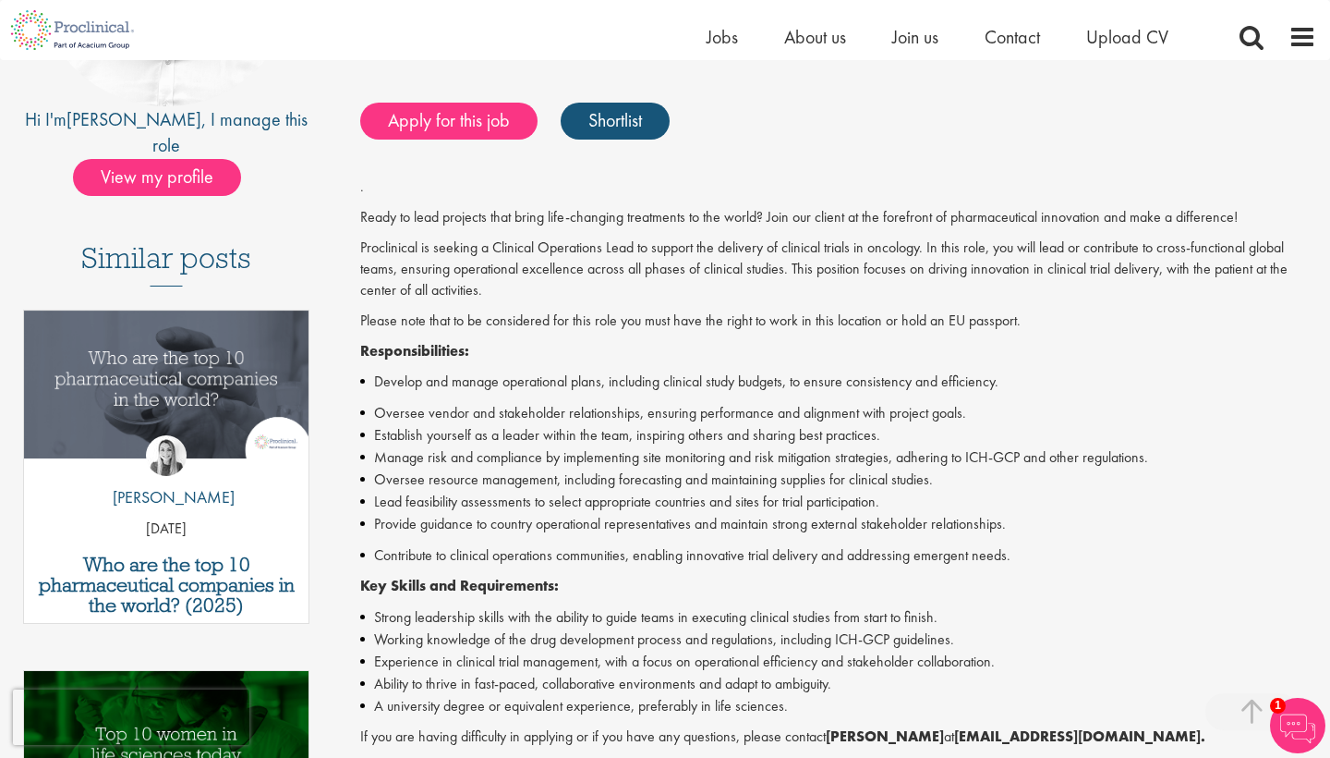
click at [685, 447] on li "Manage risk and compliance by implementing site monitoring and risk mitigation …" at bounding box center [838, 457] width 956 height 22
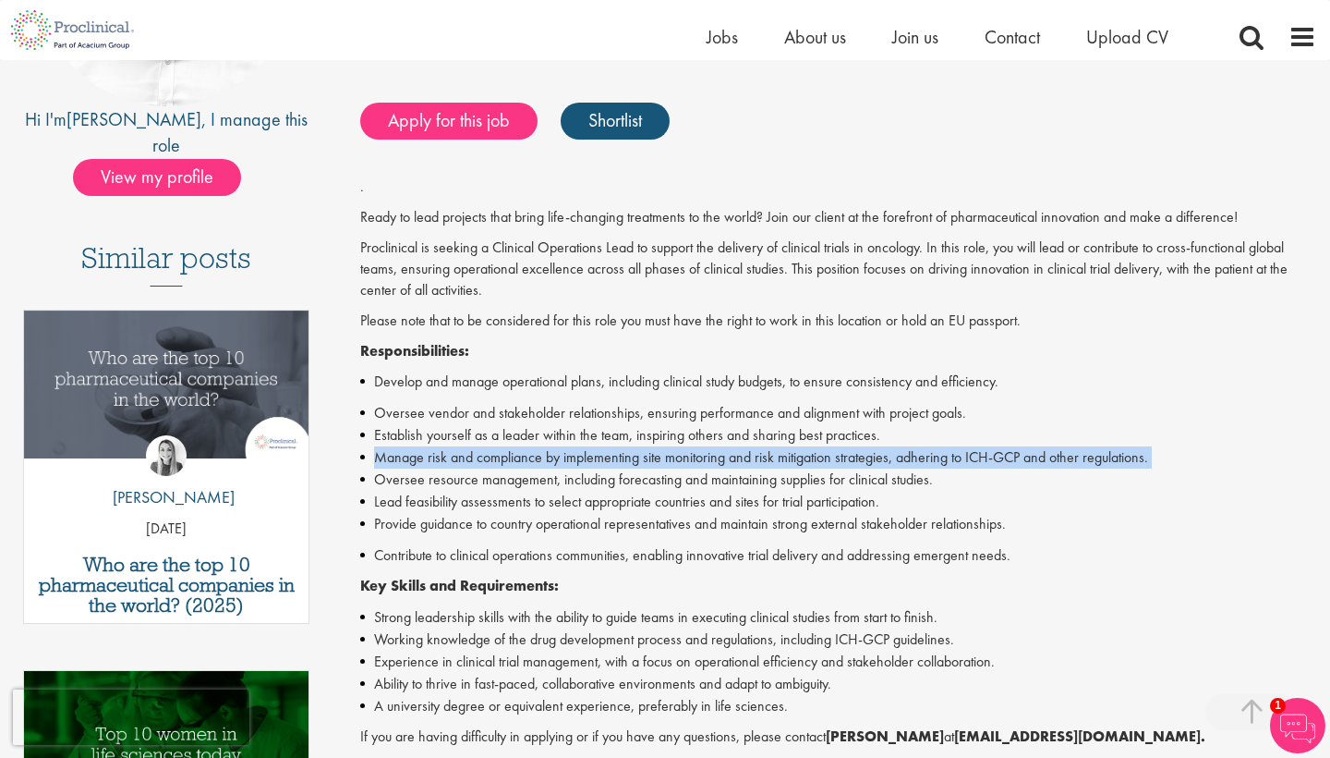
click at [672, 468] on li "Oversee resource management, including forecasting and maintaining supplies for…" at bounding box center [838, 479] width 956 height 22
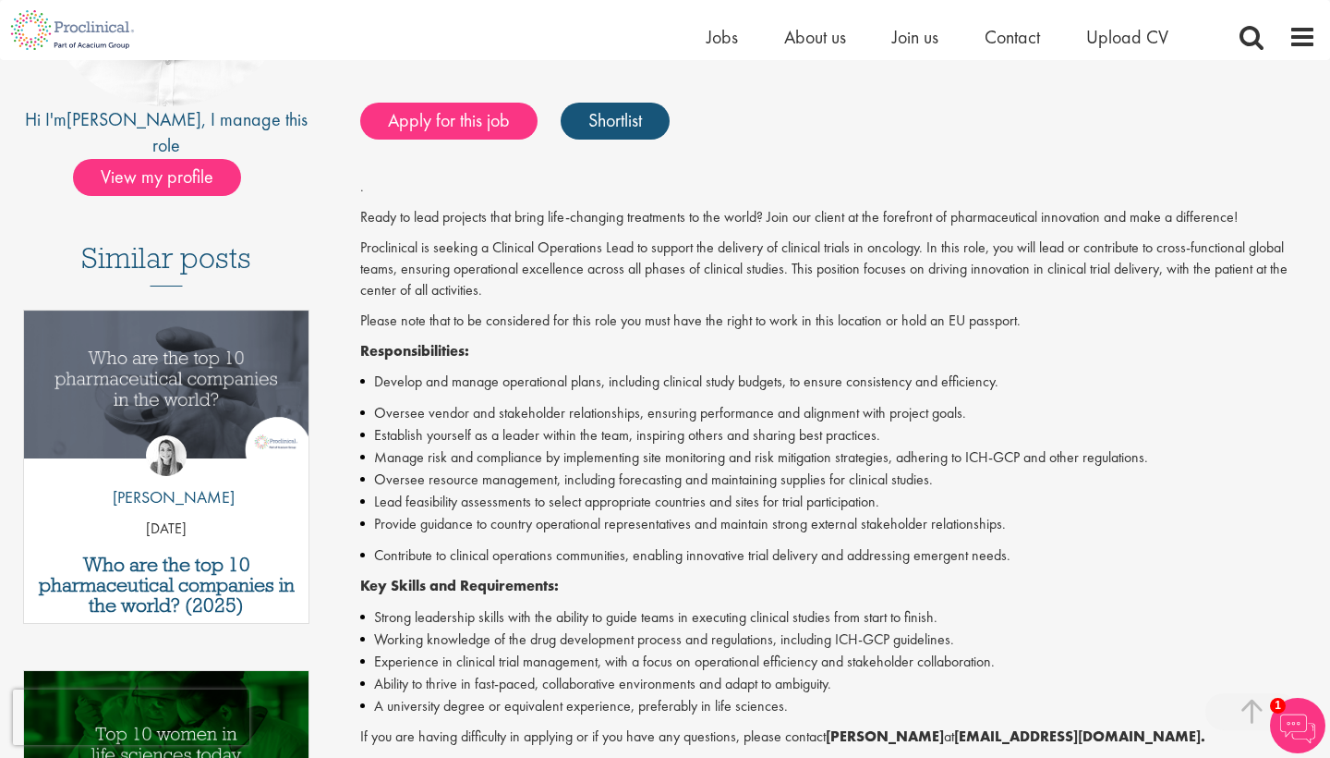
click at [672, 468] on li "Oversee resource management, including forecasting and maintaining supplies for…" at bounding box center [838, 479] width 956 height 22
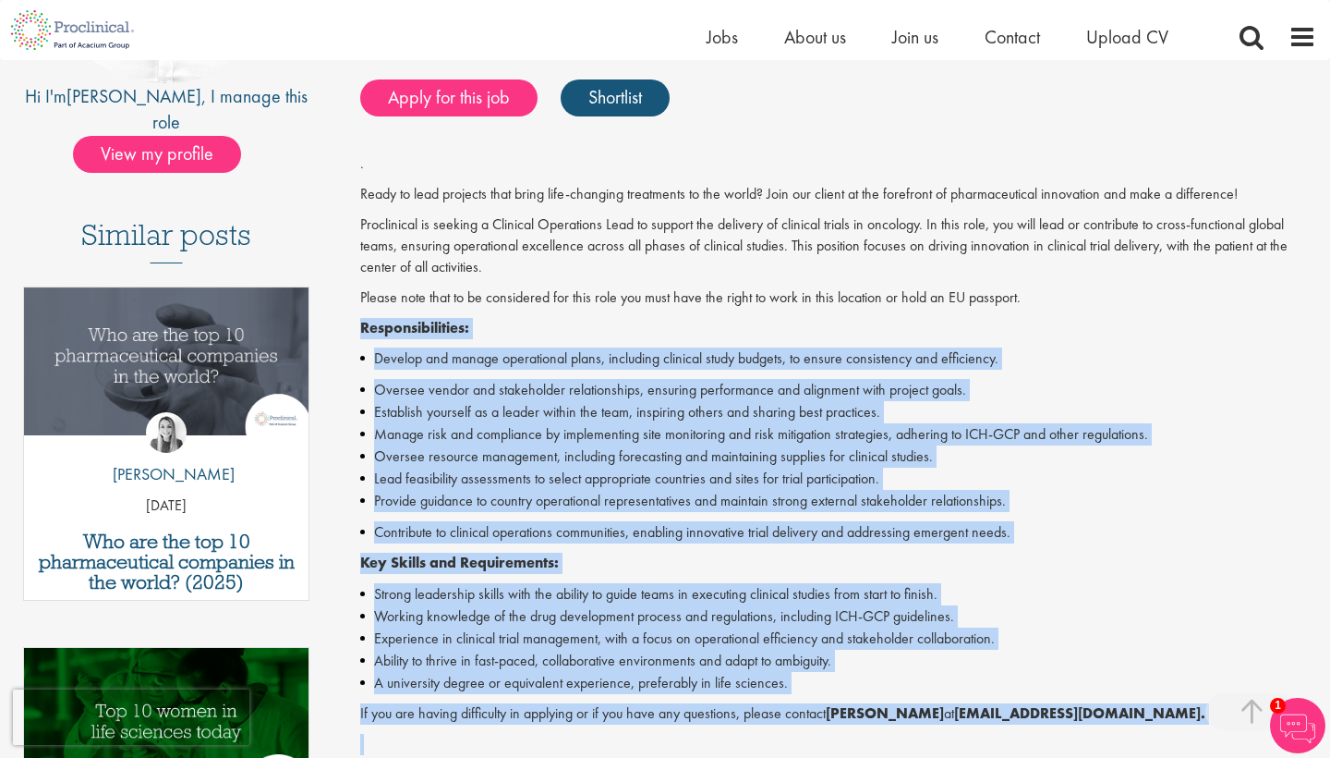
scroll to position [385, 0]
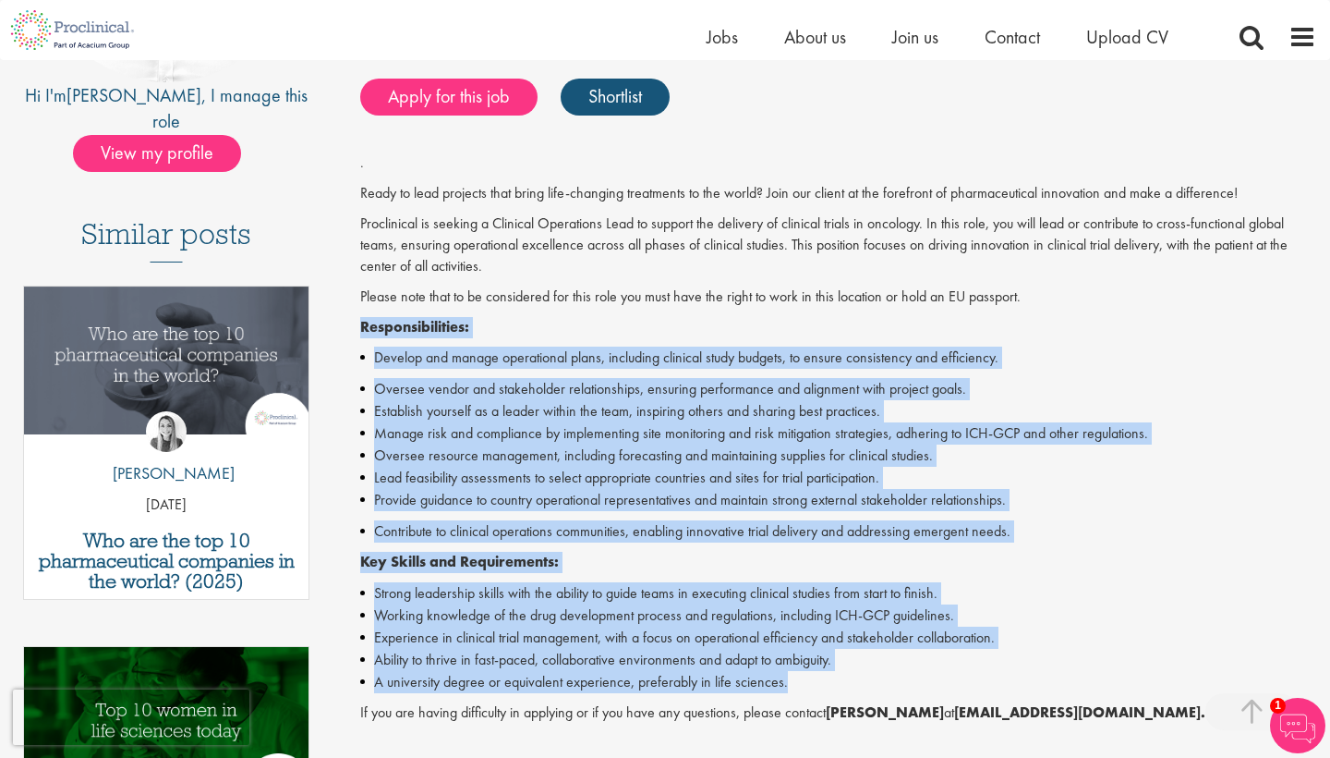
drag, startPoint x: 362, startPoint y: 345, endPoint x: 818, endPoint y: 679, distance: 565.1
click at [818, 679] on div ". Ready to lead projects that bring life-changing treatments to the world? Join…" at bounding box center [838, 550] width 956 height 797
copy div "Responsibilities: Develop and manage operational plans, including clinical stud…"
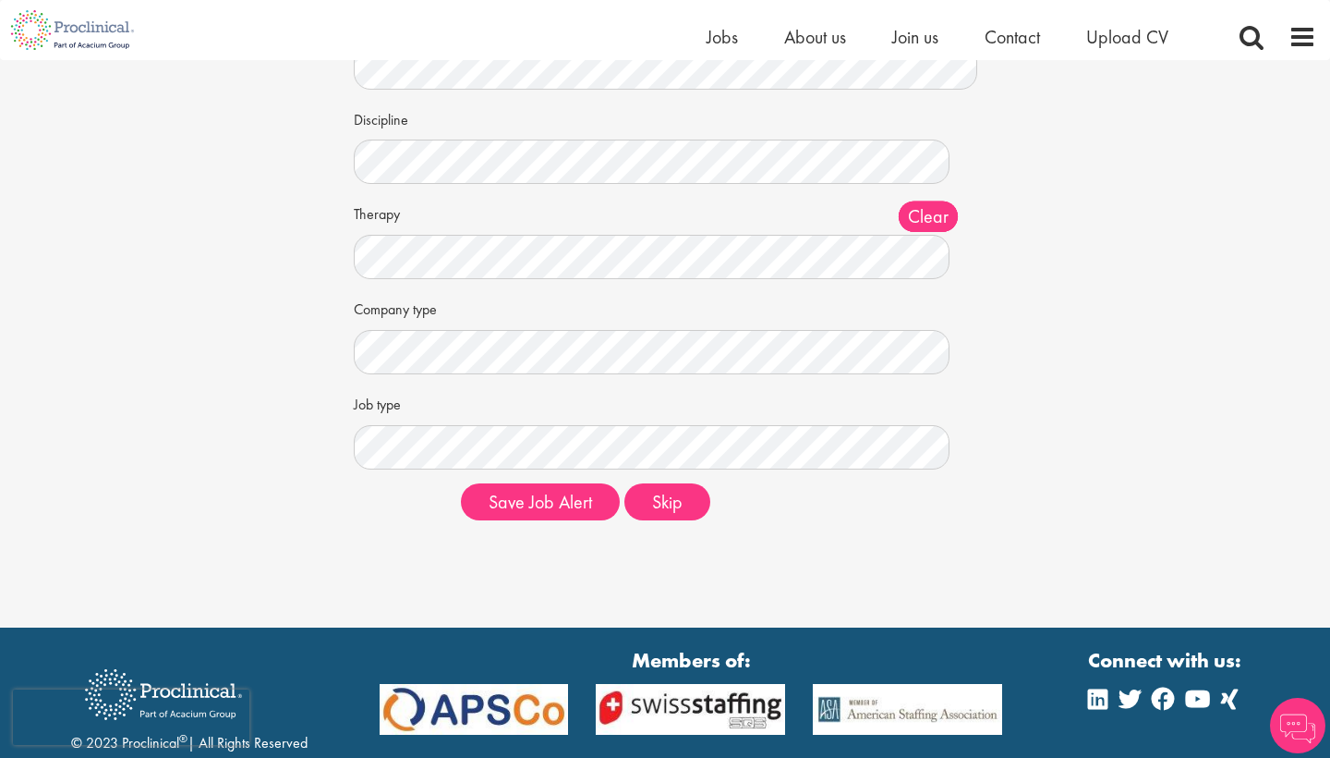
scroll to position [171, 0]
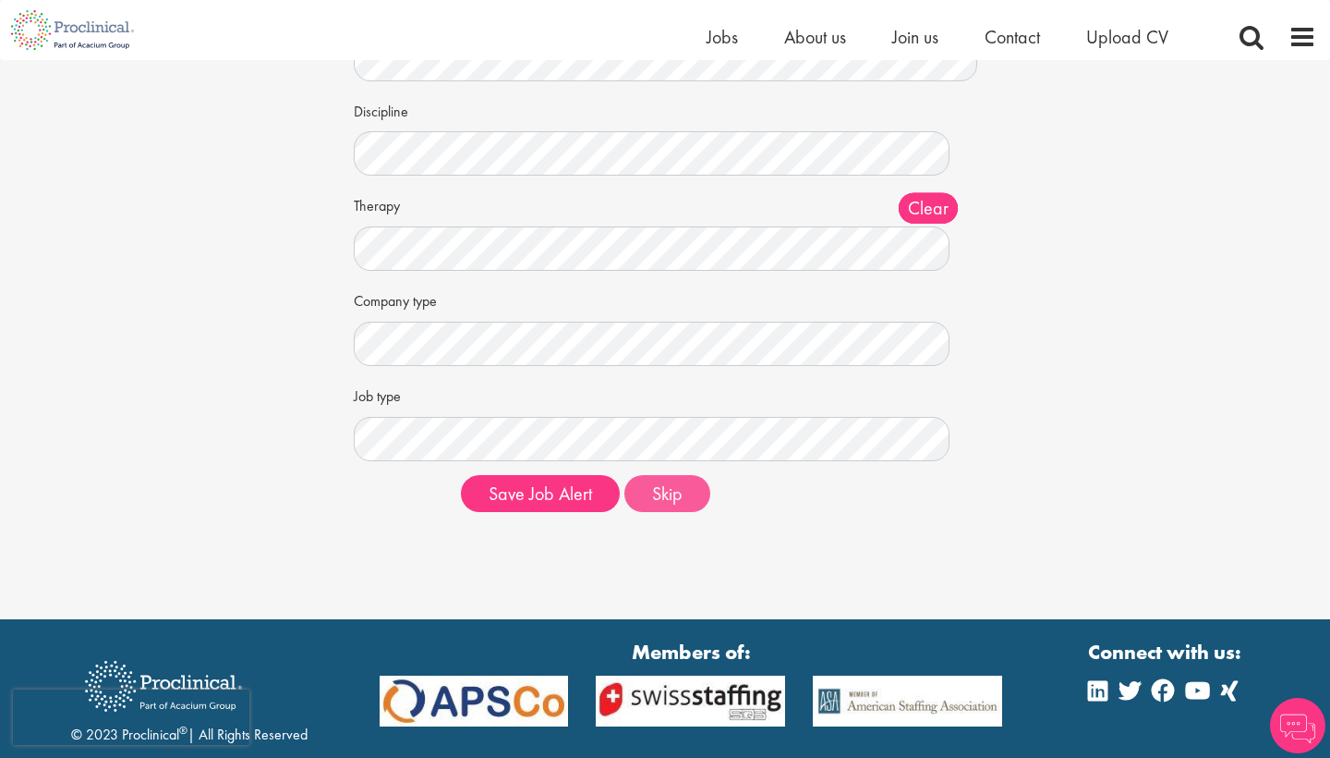
click at [690, 491] on button "Skip" at bounding box center [668, 493] width 86 height 37
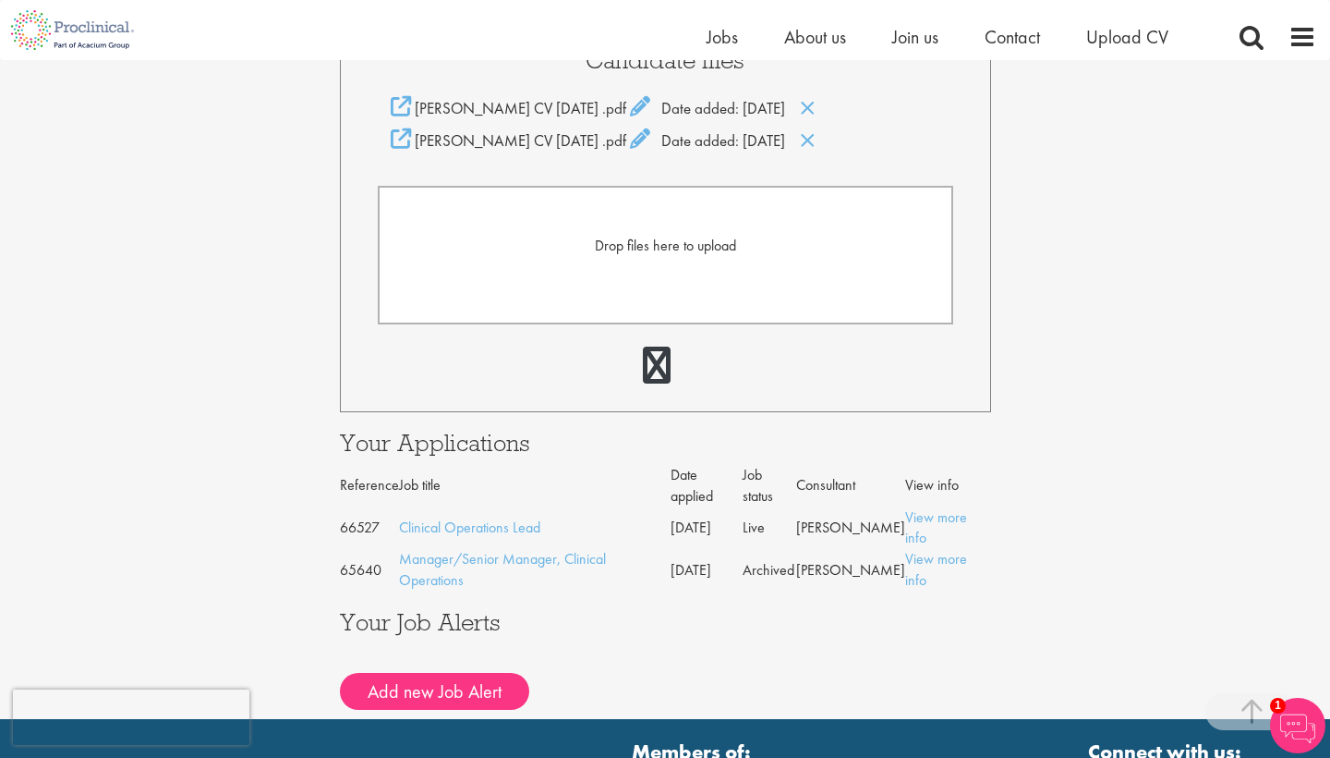
scroll to position [506, 0]
click at [936, 549] on link "View more info" at bounding box center [936, 569] width 62 height 41
click at [925, 507] on link "View more info" at bounding box center [936, 527] width 62 height 41
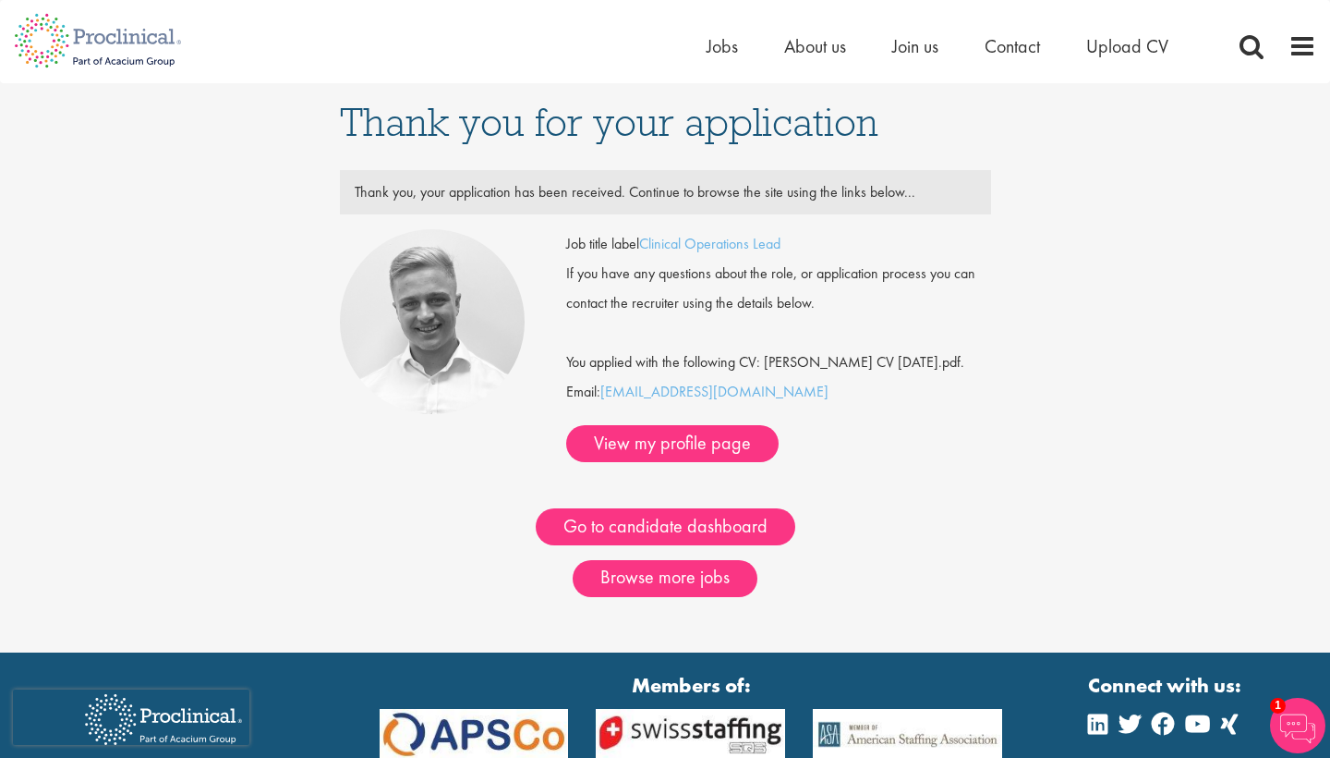
click at [432, 318] on img at bounding box center [432, 321] width 185 height 185
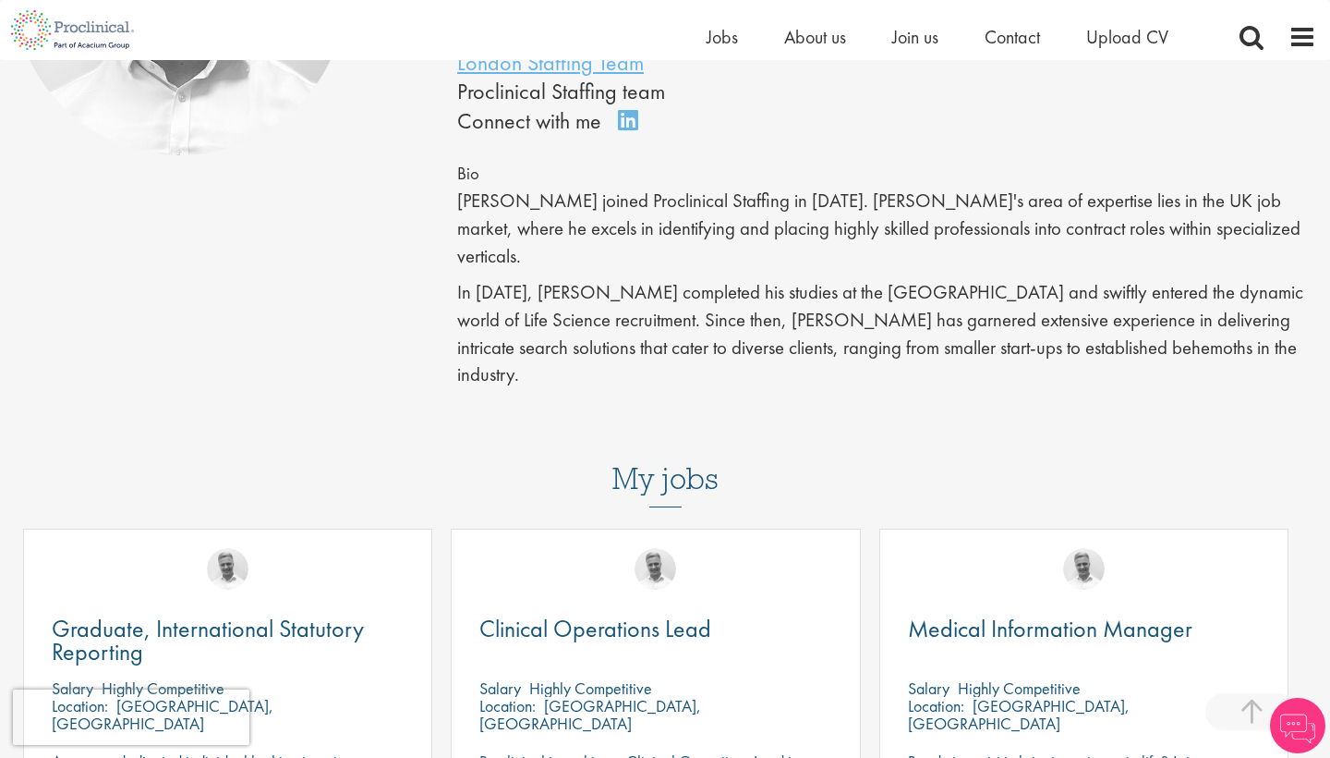
scroll to position [387, 0]
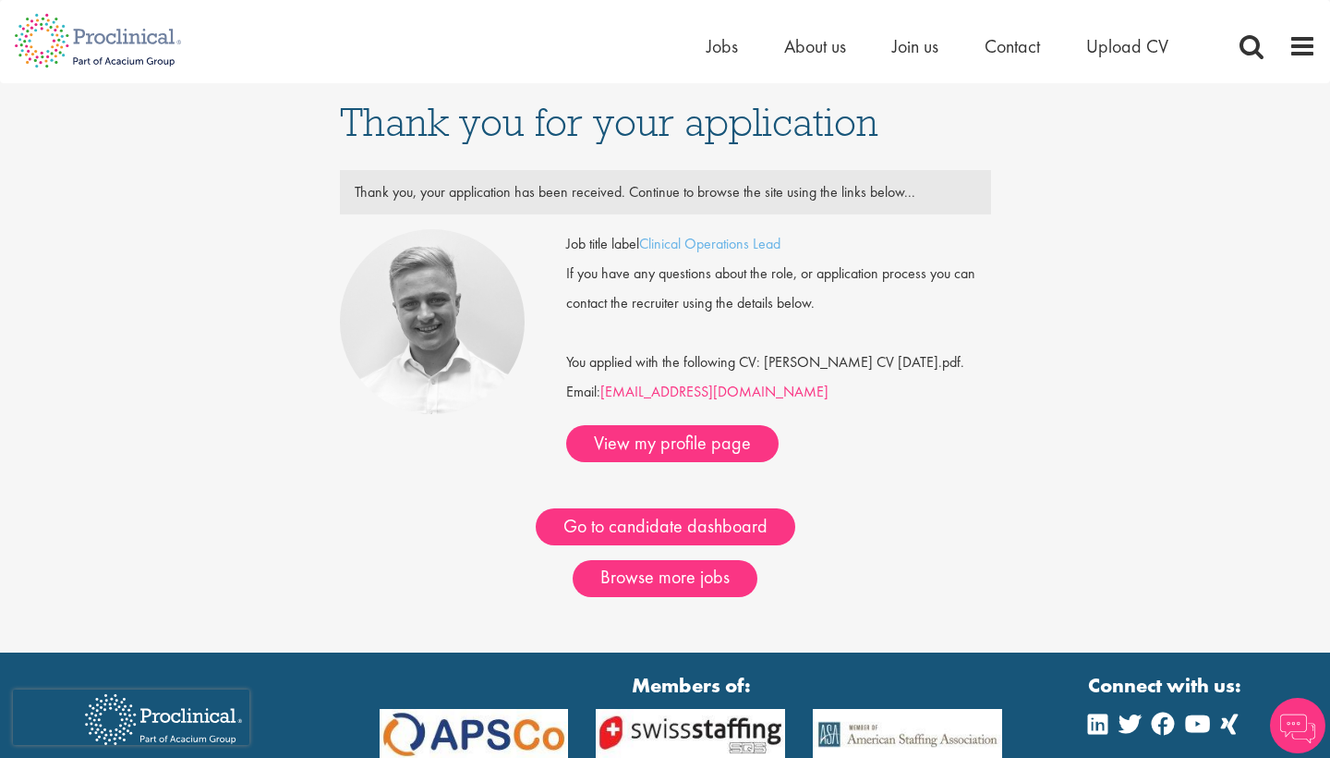
click at [682, 396] on link "j.bye@proclinical.com" at bounding box center [715, 391] width 228 height 19
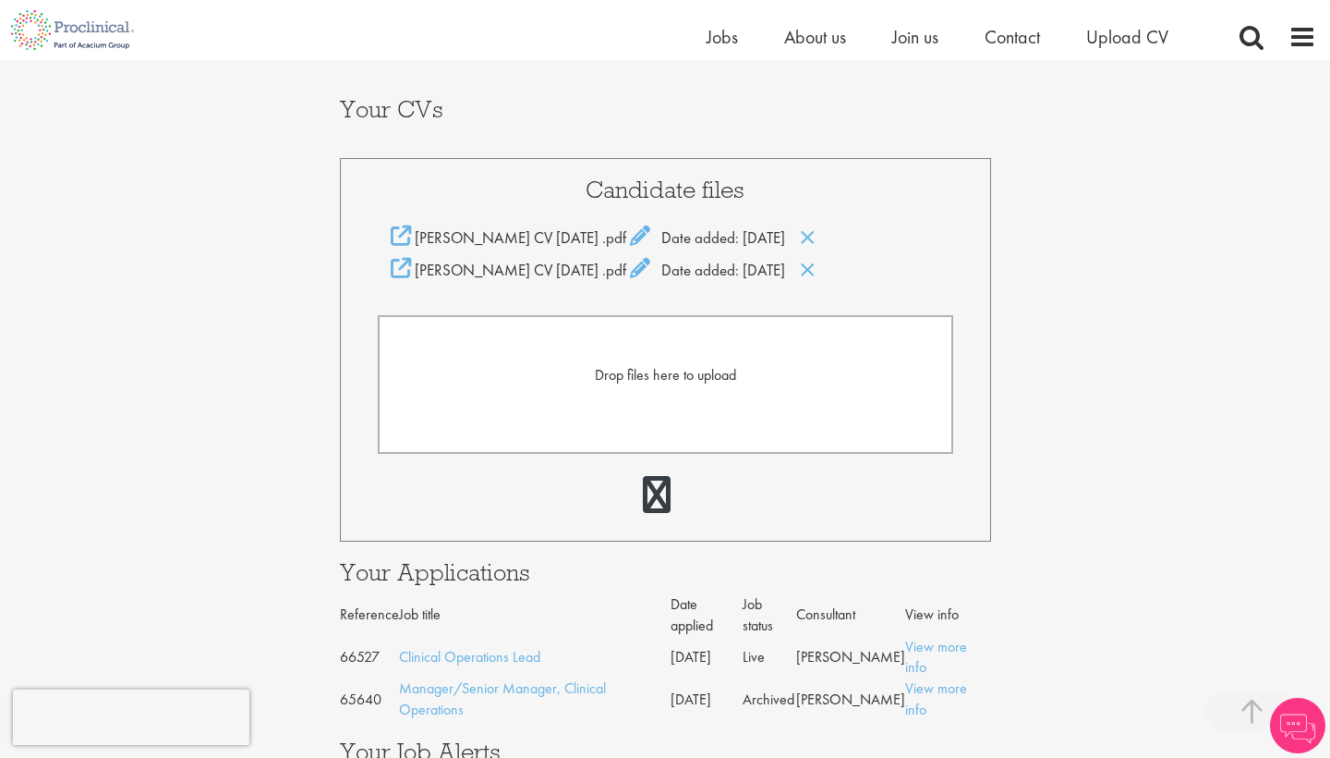
scroll to position [376, 0]
click at [512, 648] on link "Clinical Operations Lead" at bounding box center [469, 657] width 141 height 19
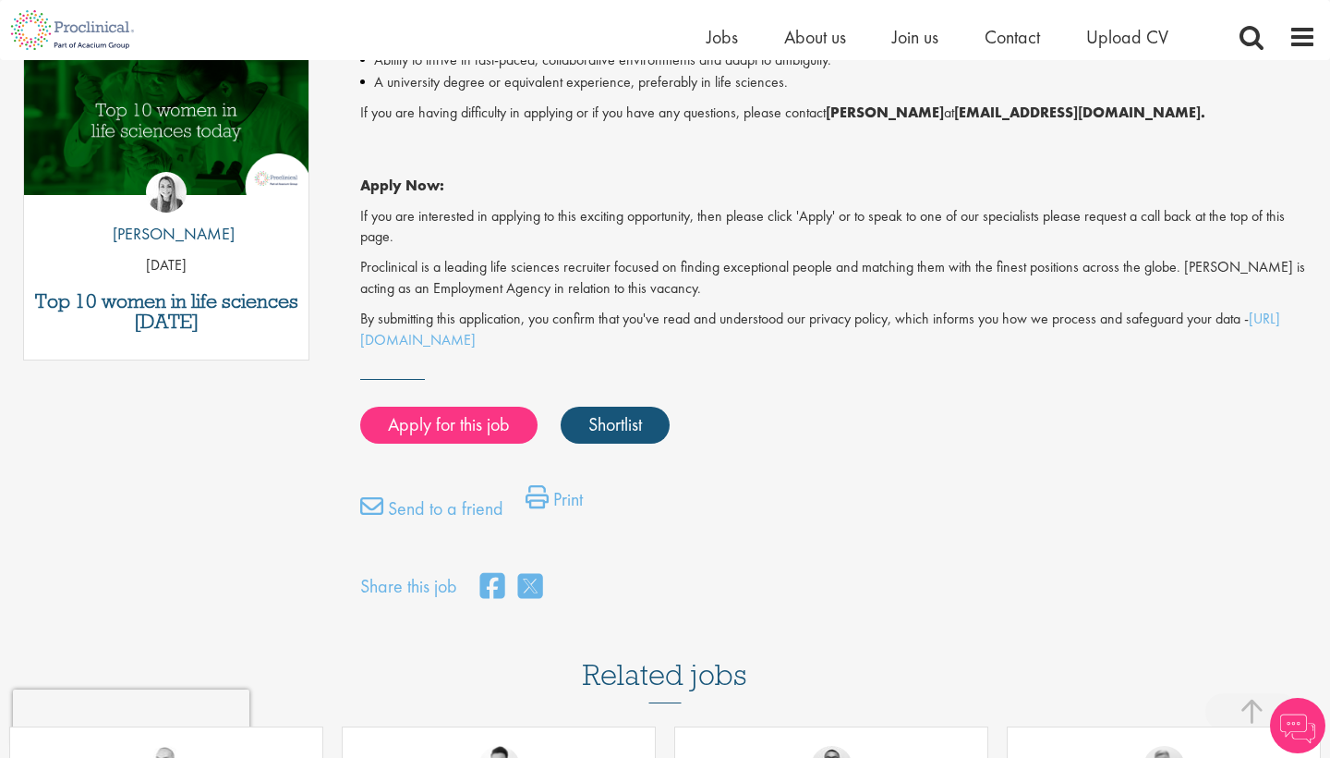
scroll to position [977, 0]
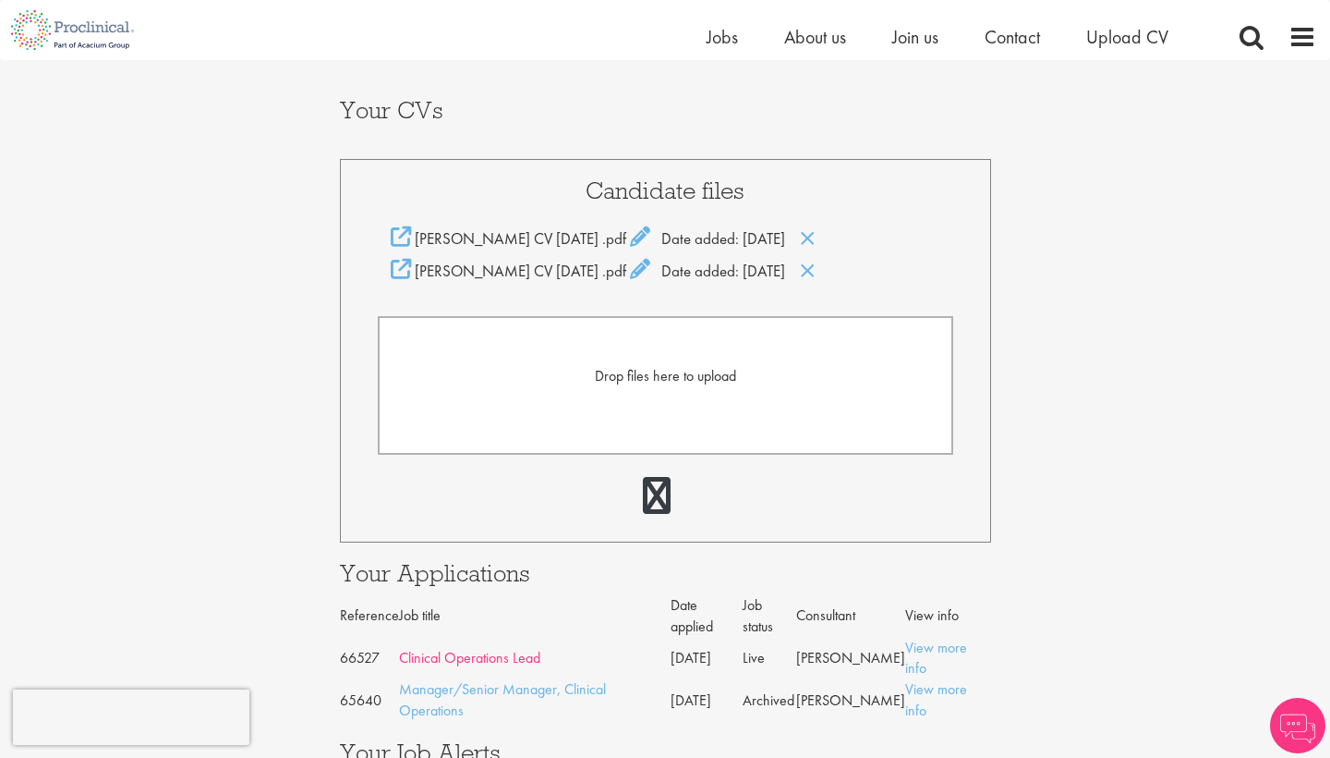
scroll to position [376, 0]
click at [357, 637] on td "66527" at bounding box center [369, 658] width 59 height 42
click at [910, 637] on link "View more info" at bounding box center [936, 657] width 62 height 41
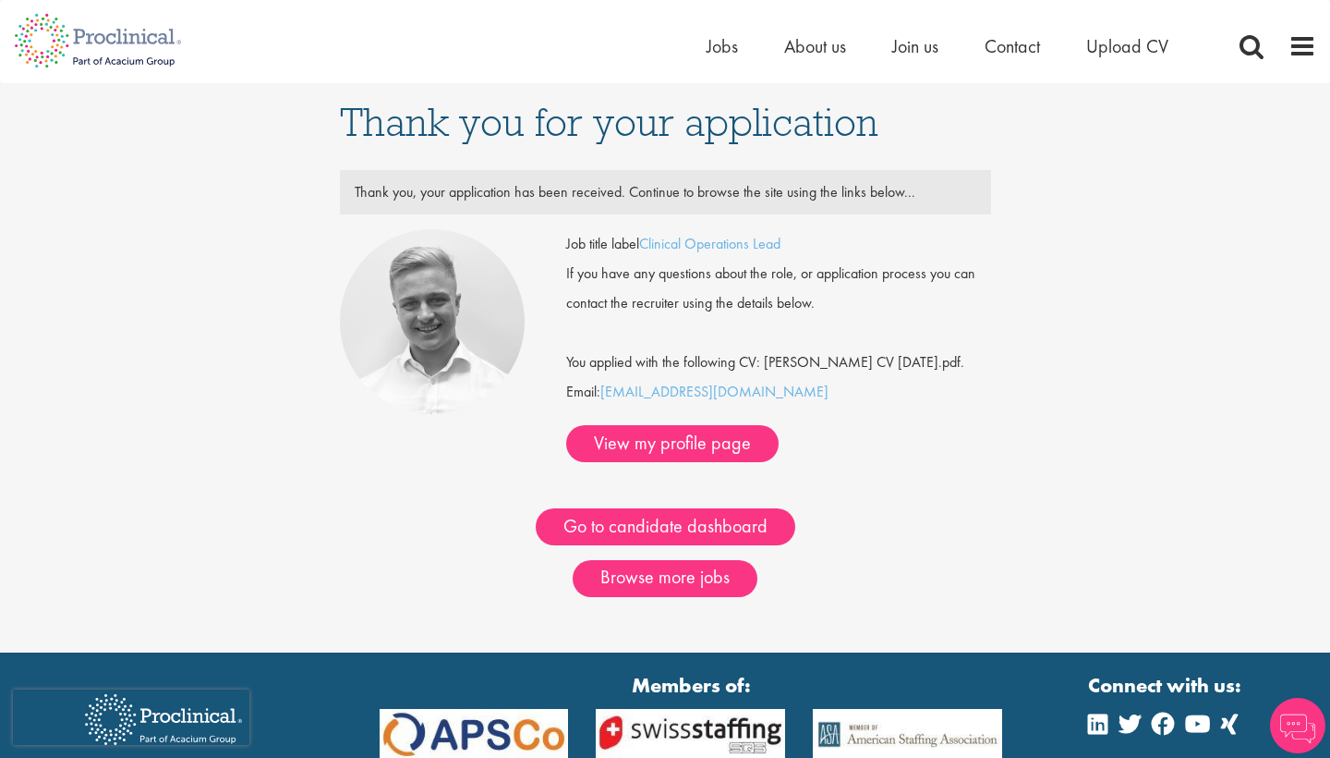
click at [908, 359] on div "You applied with the following CV: [PERSON_NAME] CV [DATE].pdf." at bounding box center [778, 347] width 453 height 59
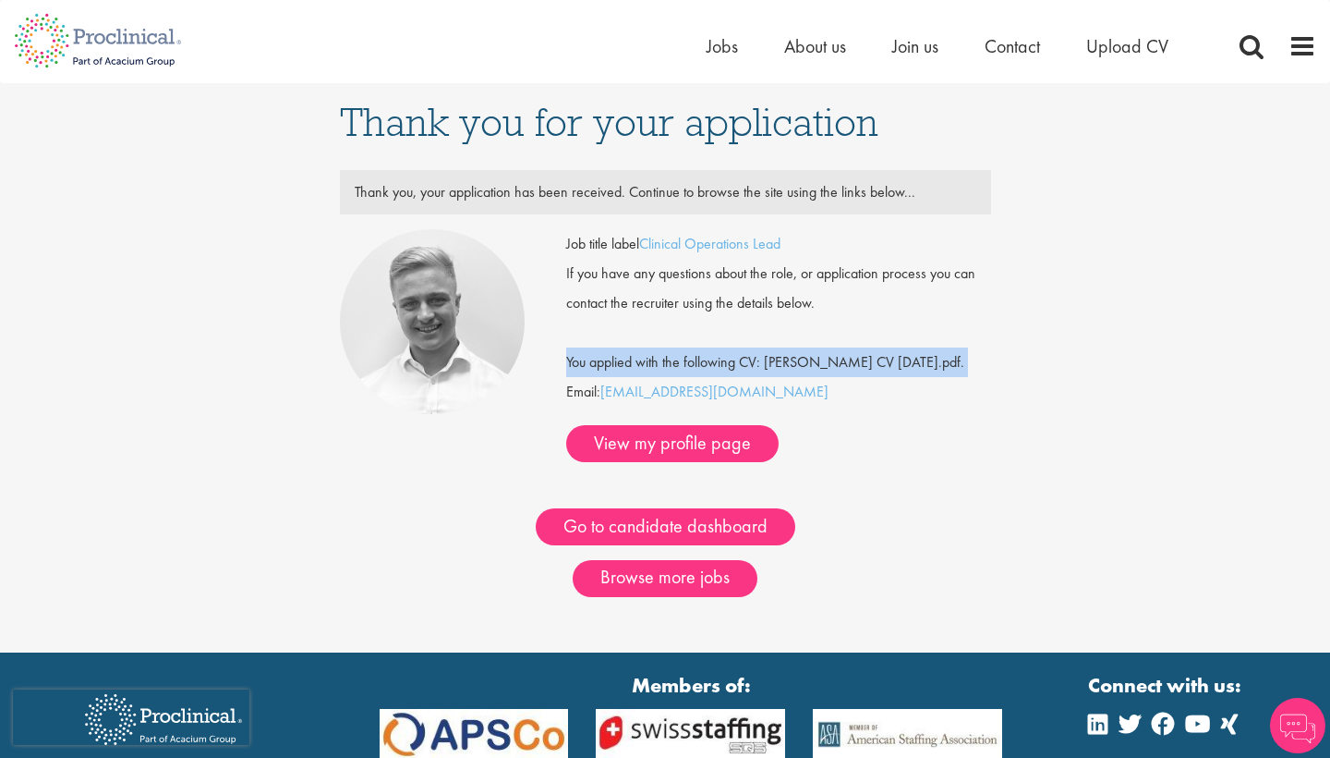
click at [908, 359] on div "You applied with the following CV: [PERSON_NAME] CV [DATE].pdf." at bounding box center [778, 347] width 453 height 59
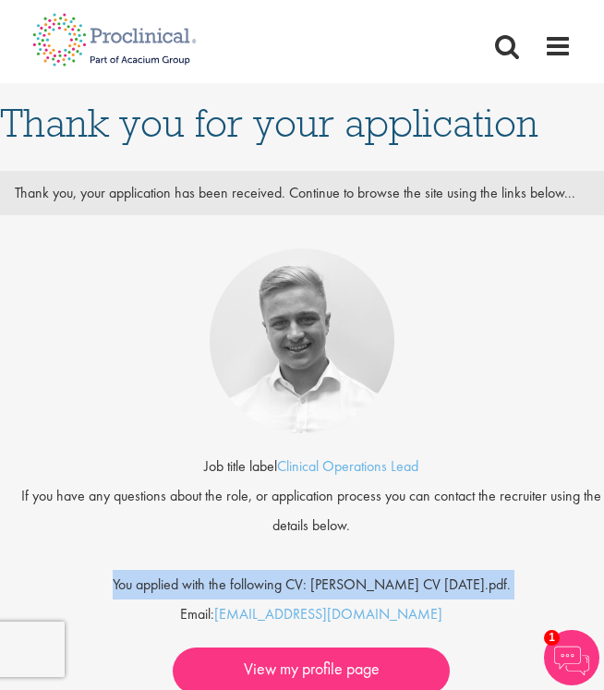
click at [474, 362] on link at bounding box center [302, 341] width 604 height 185
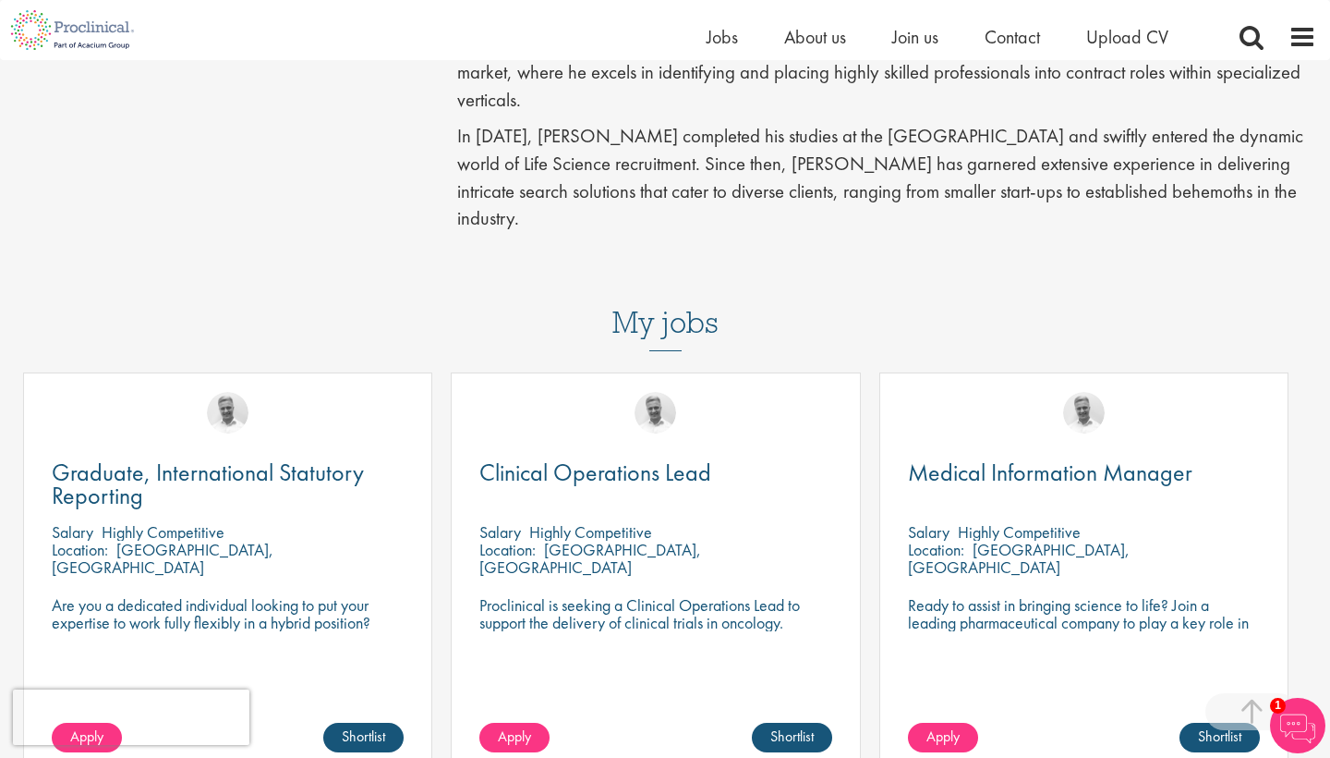
scroll to position [541, 0]
click at [603, 595] on p "Proclinical is seeking a Clinical Operations Lead to support the delivery of cl…" at bounding box center [656, 612] width 352 height 35
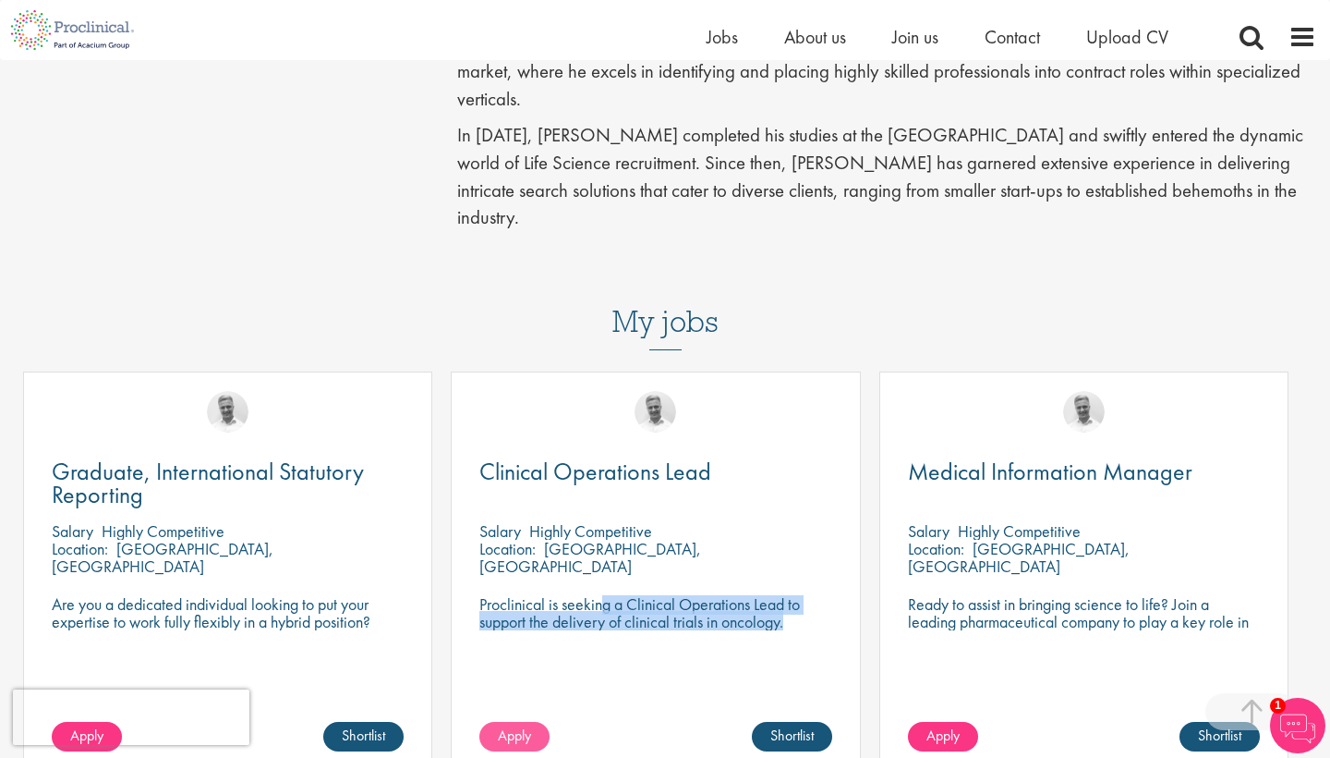
click at [528, 689] on link "Apply" at bounding box center [515, 737] width 70 height 30
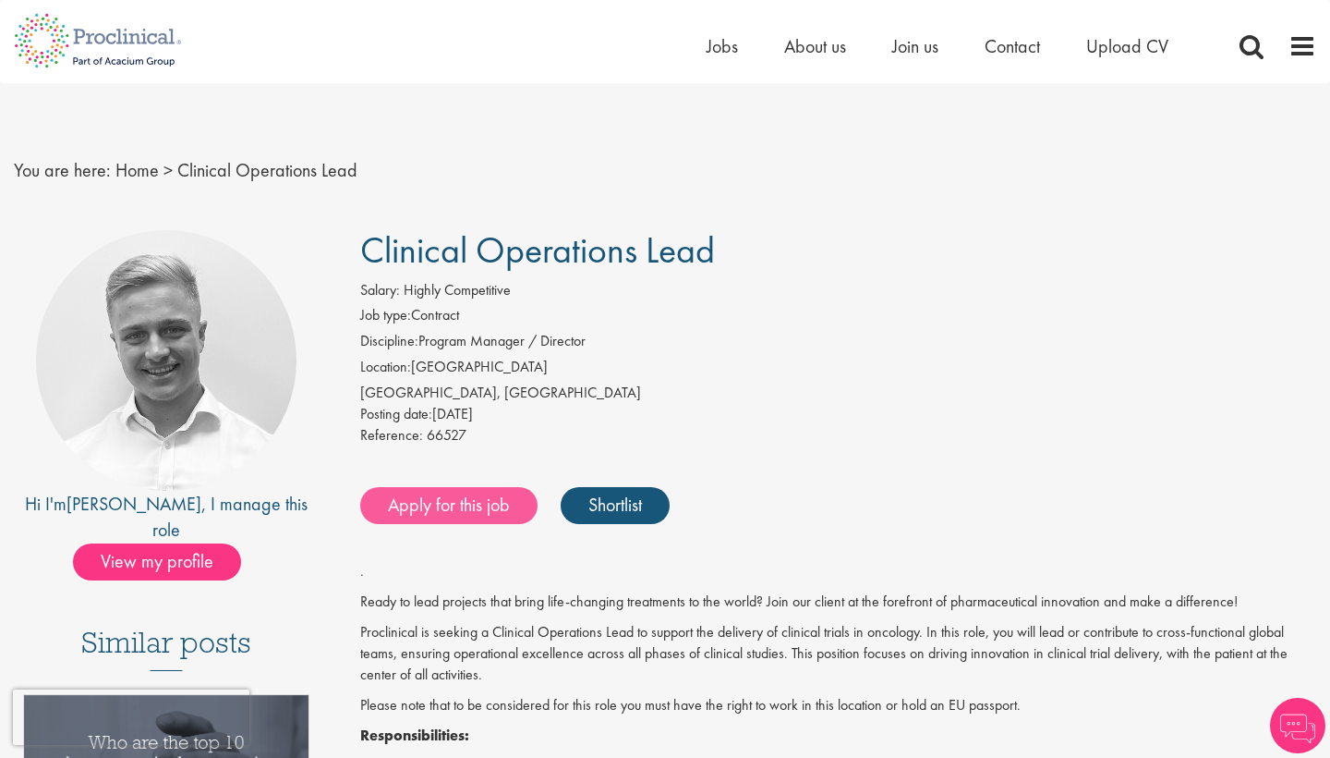
click at [390, 497] on link "Apply for this job" at bounding box center [448, 505] width 177 height 37
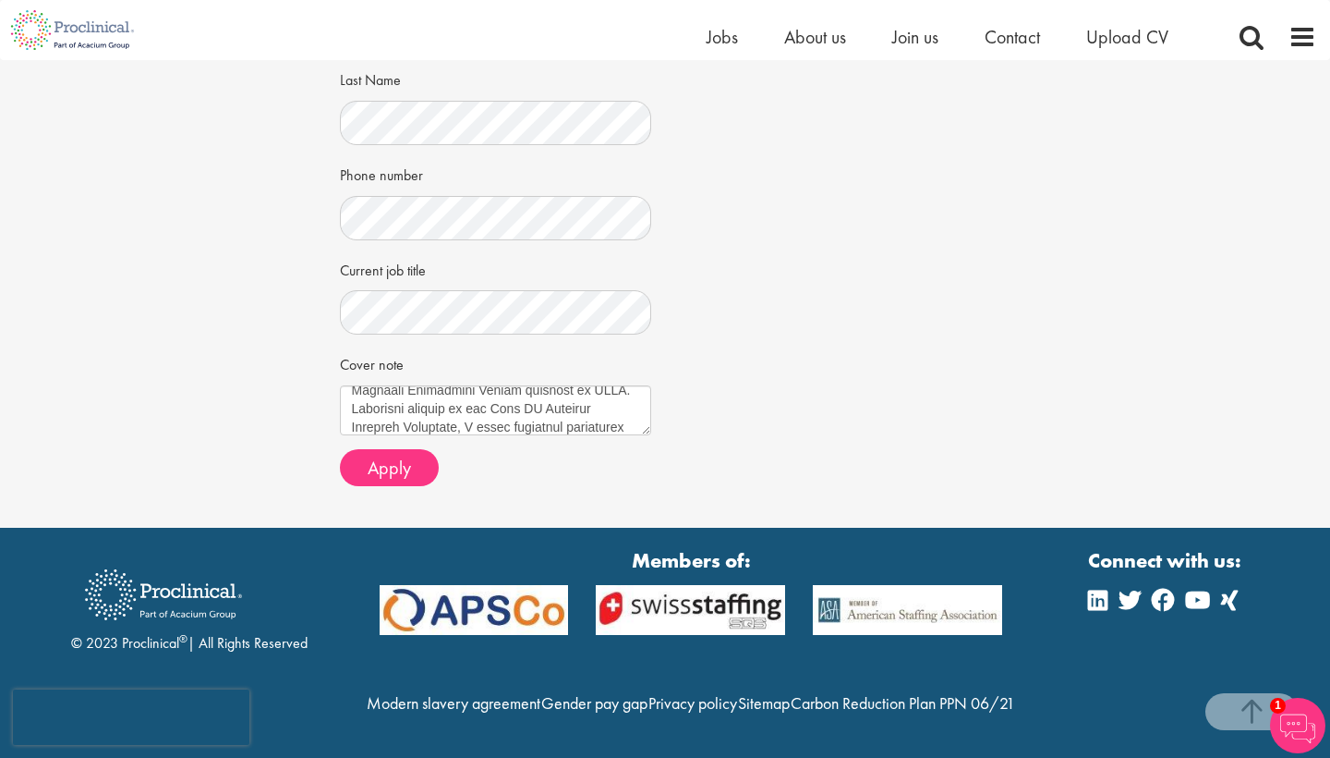
scroll to position [42, 0]
click at [375, 407] on textarea "Cover note" at bounding box center [496, 410] width 312 height 50
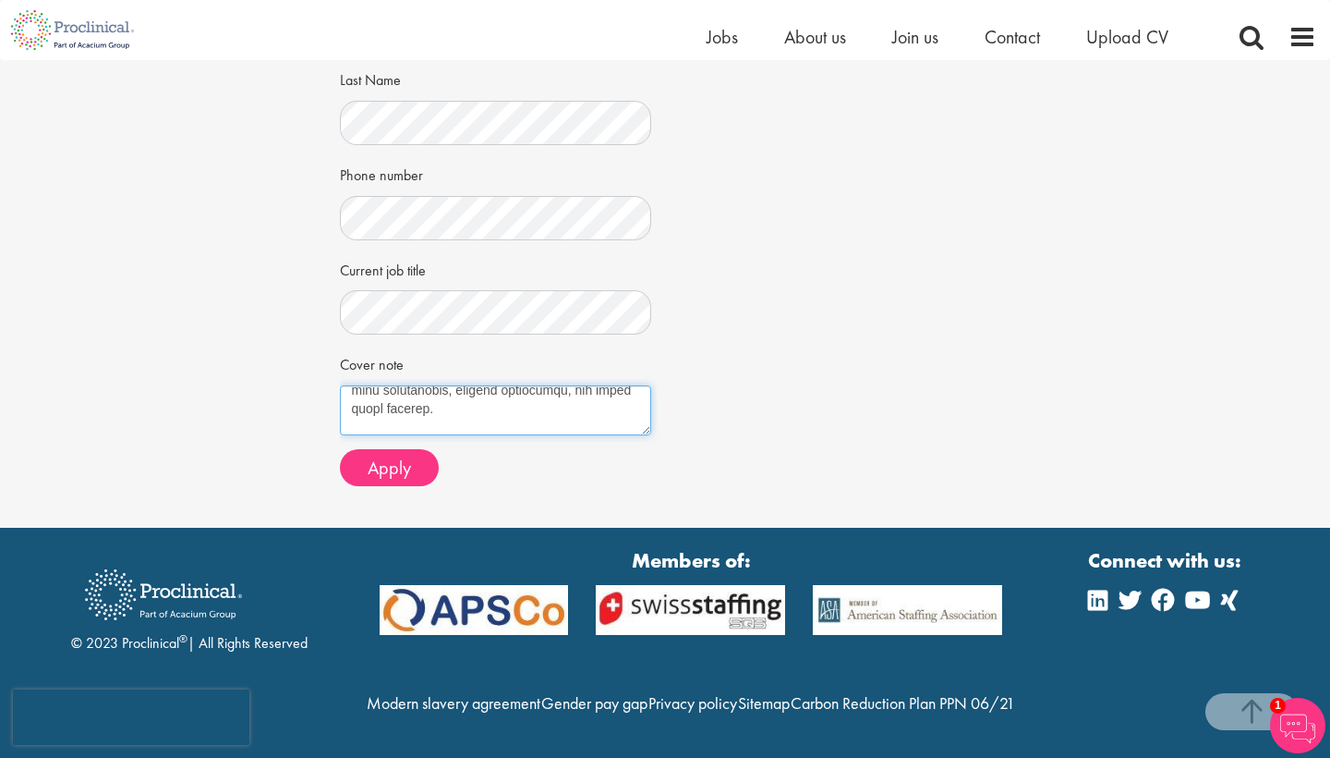
click at [515, 418] on textarea "Cover note" at bounding box center [496, 410] width 312 height 50
click at [524, 422] on textarea "Cover note" at bounding box center [496, 410] width 312 height 50
click at [589, 419] on textarea "Cover note" at bounding box center [496, 410] width 312 height 50
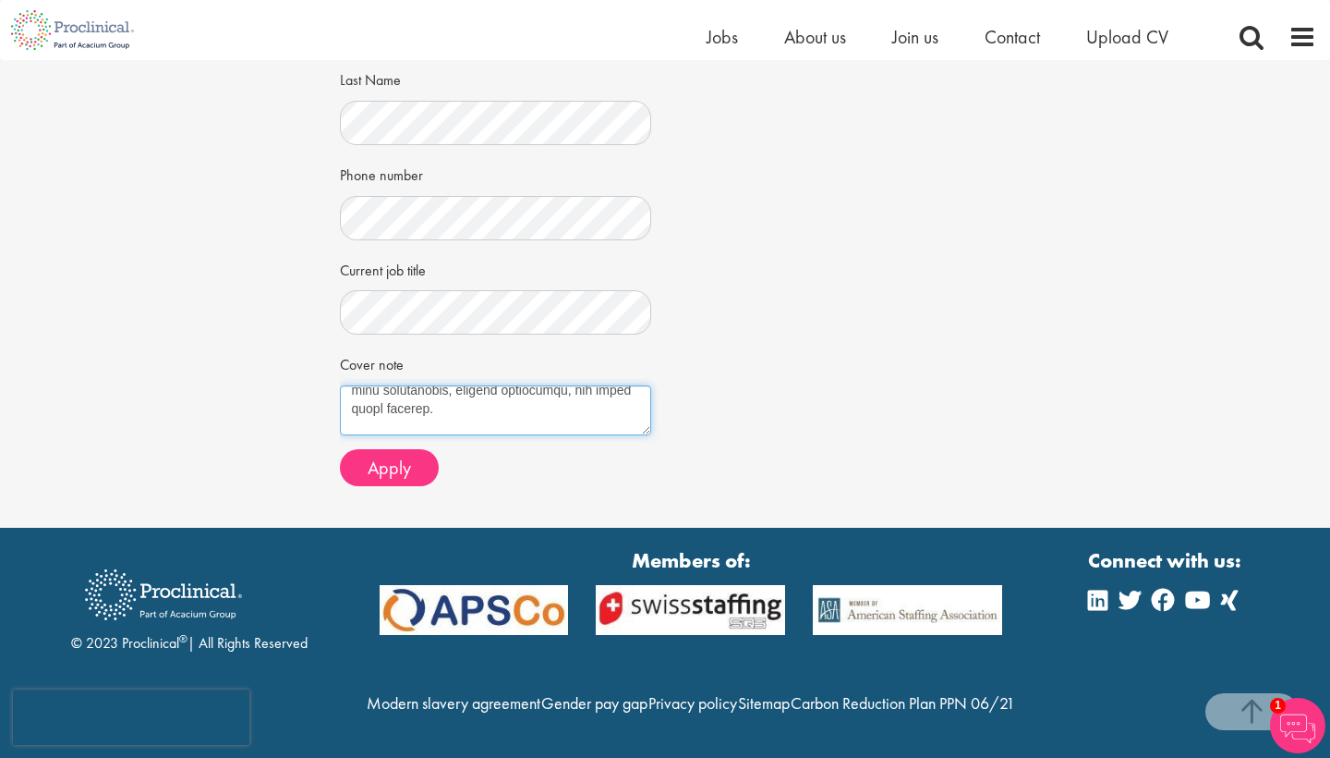
click at [583, 396] on textarea "Cover note" at bounding box center [496, 410] width 312 height 50
click at [443, 417] on textarea "Cover note" at bounding box center [496, 410] width 312 height 50
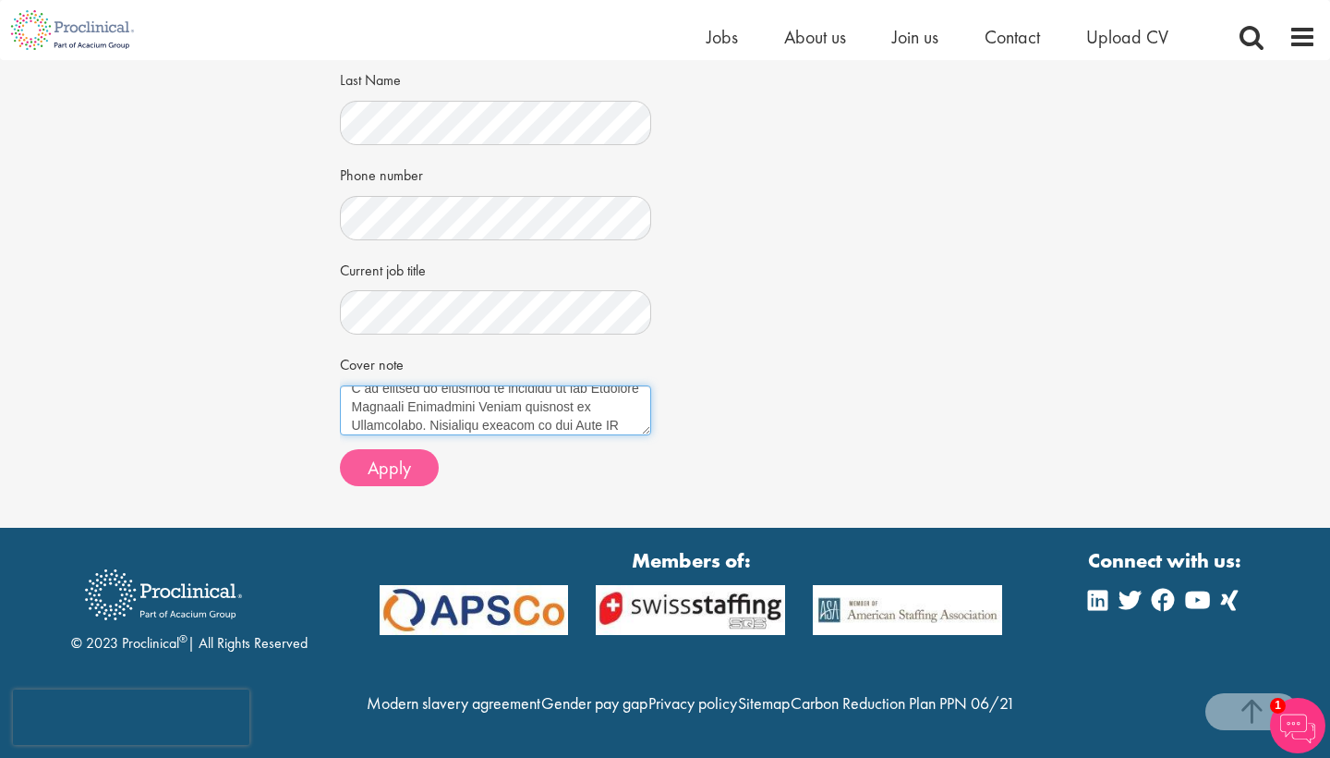
type textarea "Dear Hiring Team, I am writing to express my interest in the Oncology Clinical …"
click at [372, 464] on span "Apply" at bounding box center [389, 467] width 43 height 24
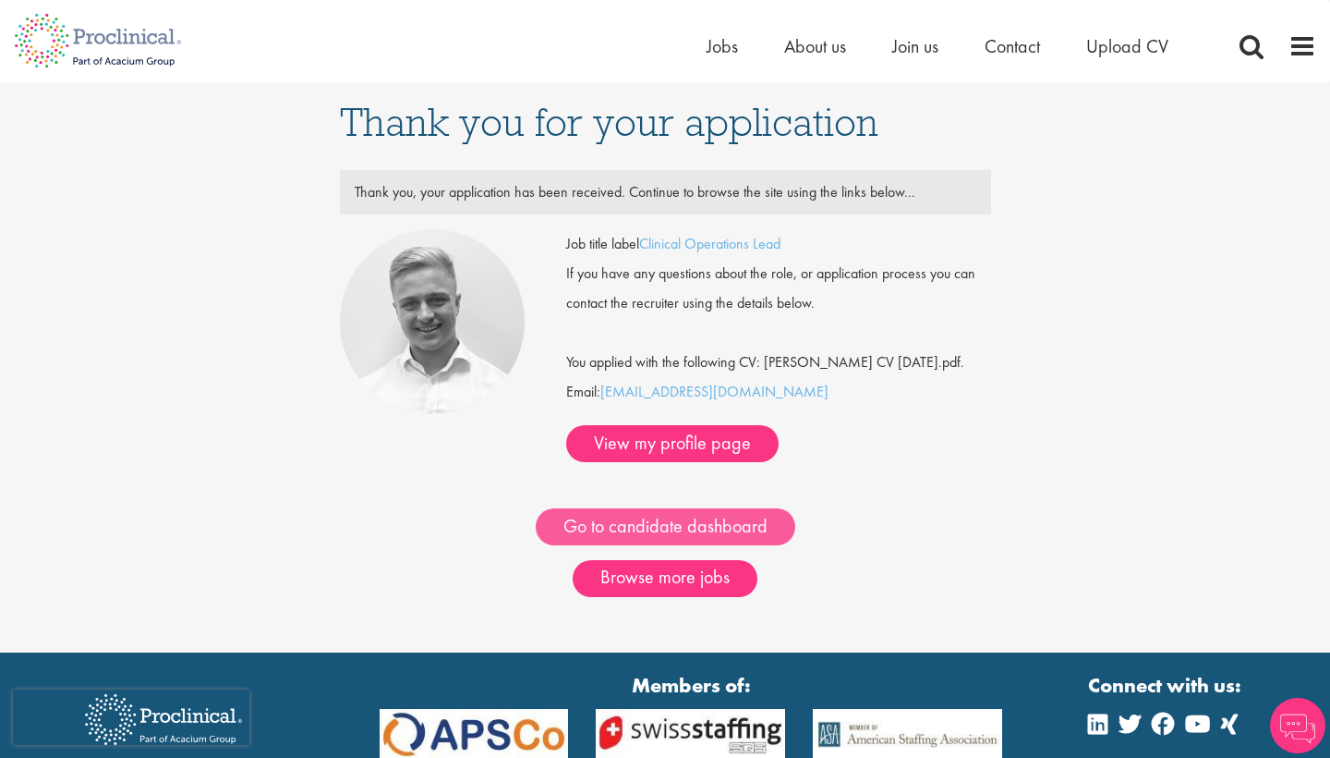
click at [691, 508] on link "Go to candidate dashboard" at bounding box center [666, 526] width 260 height 37
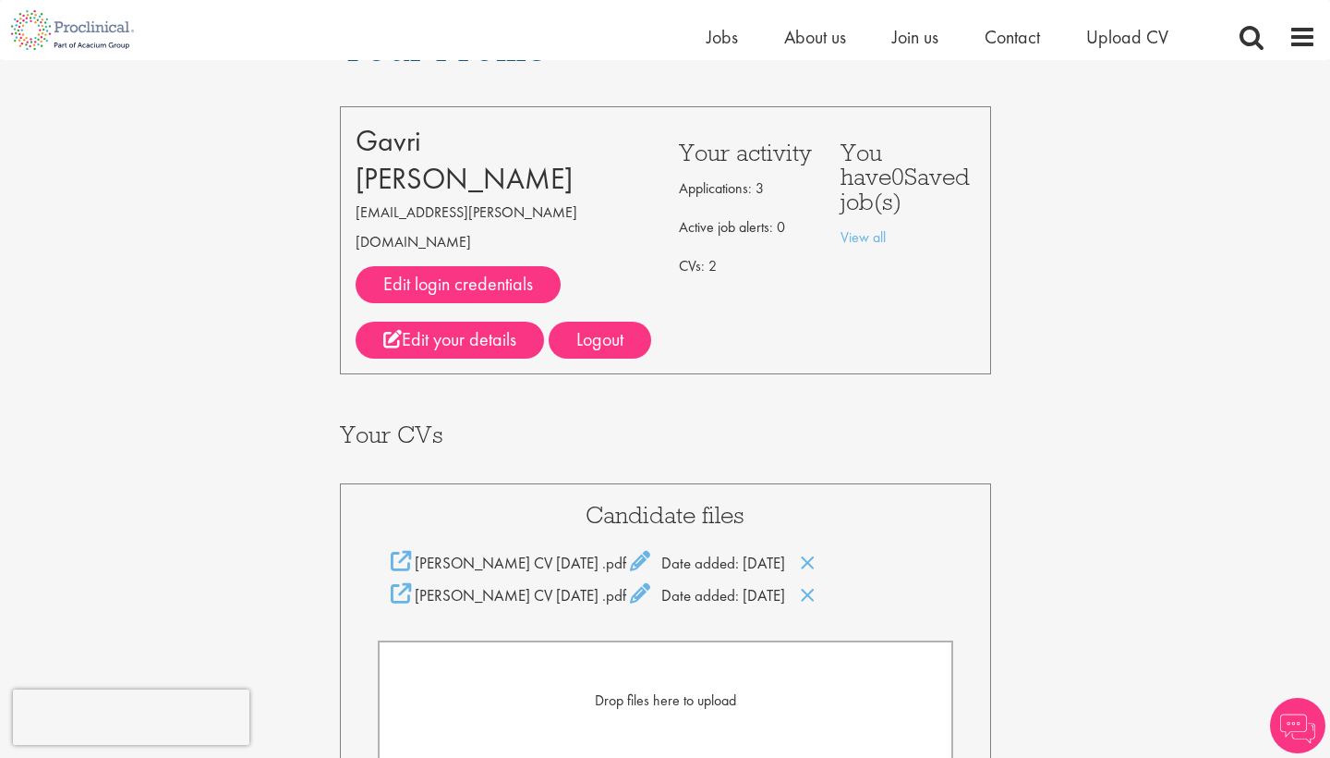
scroll to position [53, 0]
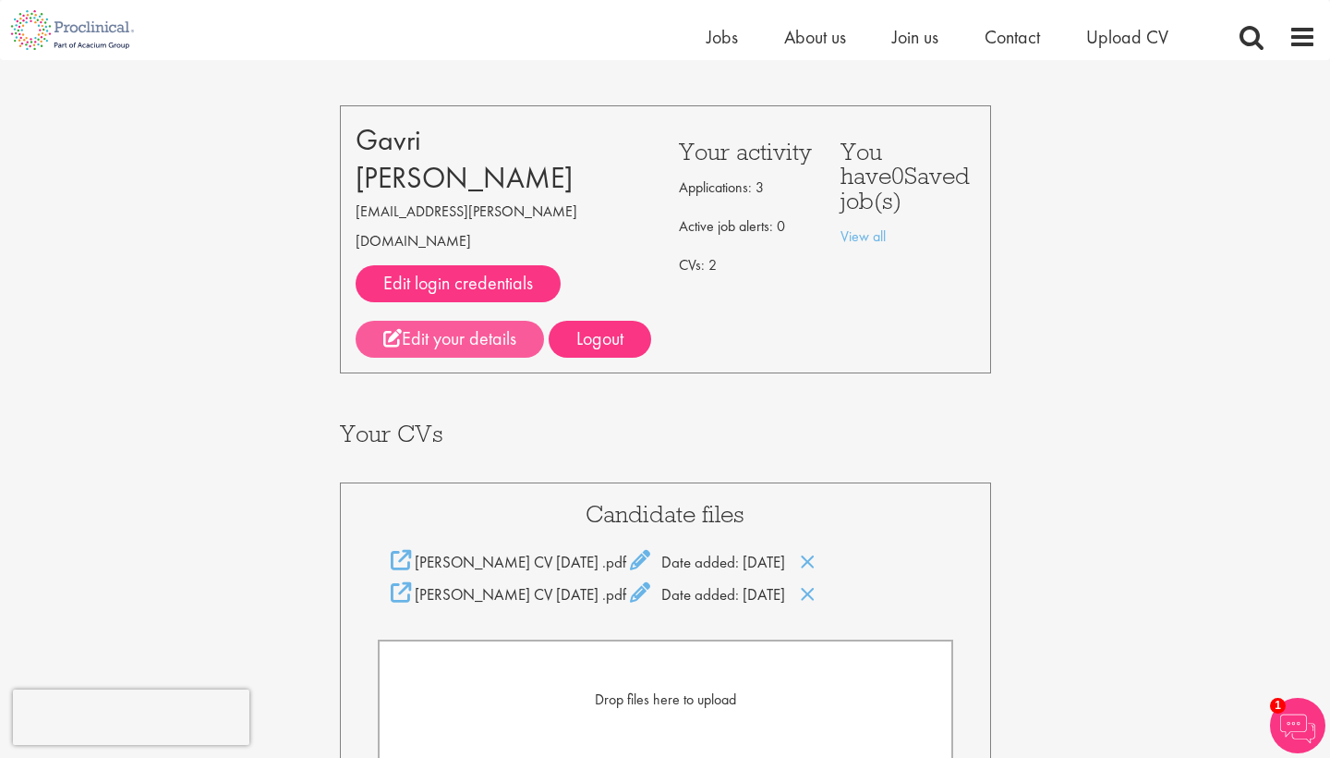
click at [504, 321] on link "Edit your details" at bounding box center [450, 339] width 188 height 37
type textarea "Dear Hiring Team, I am writing to express my interest in the Oncology Clinical …"
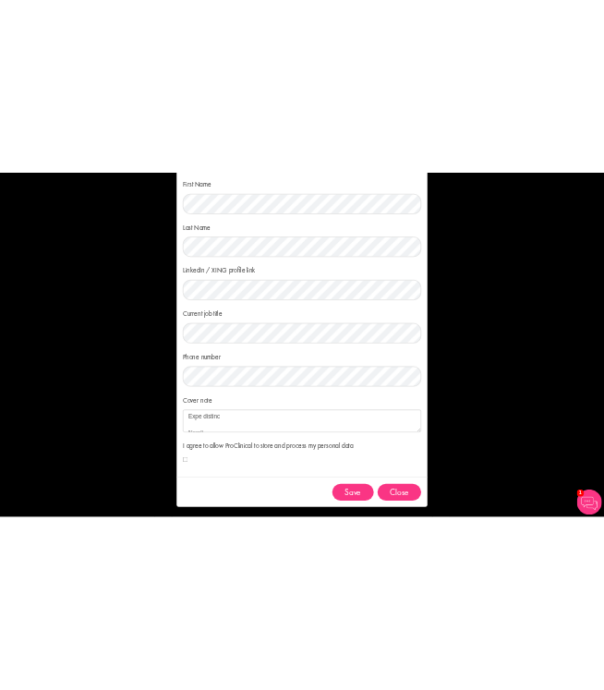
scroll to position [554, 0]
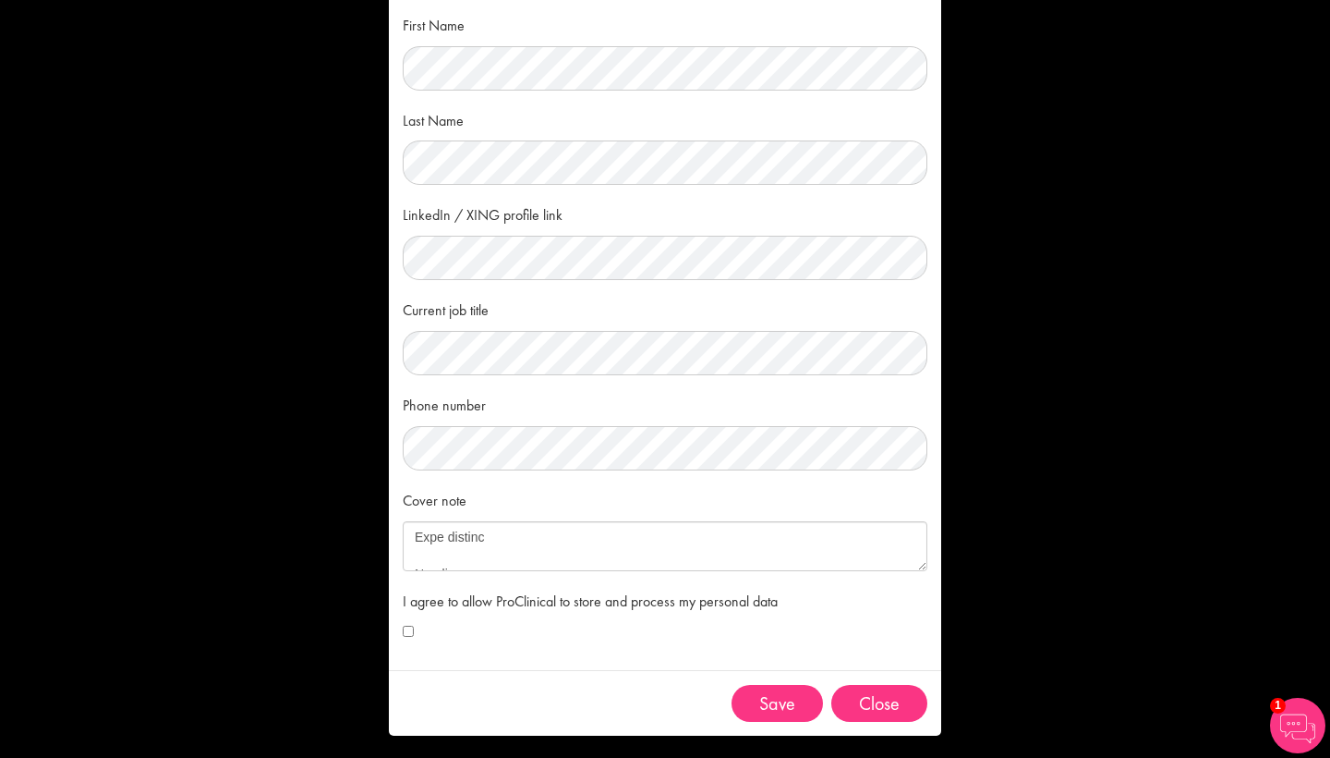
click at [1200, 414] on div "× Your details First Name Last Name LinkedIn / XING profile link Current job ti…" at bounding box center [665, 379] width 1330 height 758
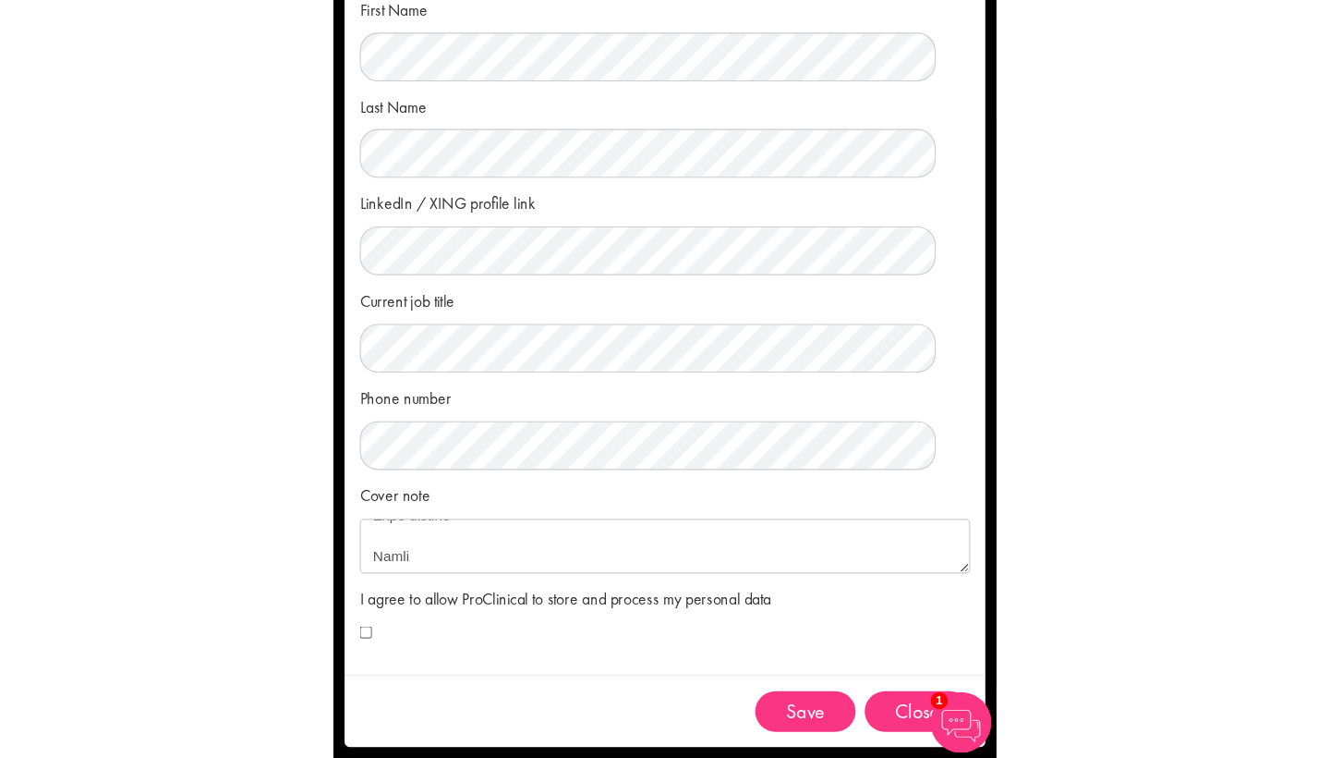
scroll to position [71, 0]
